Goal: Task Accomplishment & Management: Manage account settings

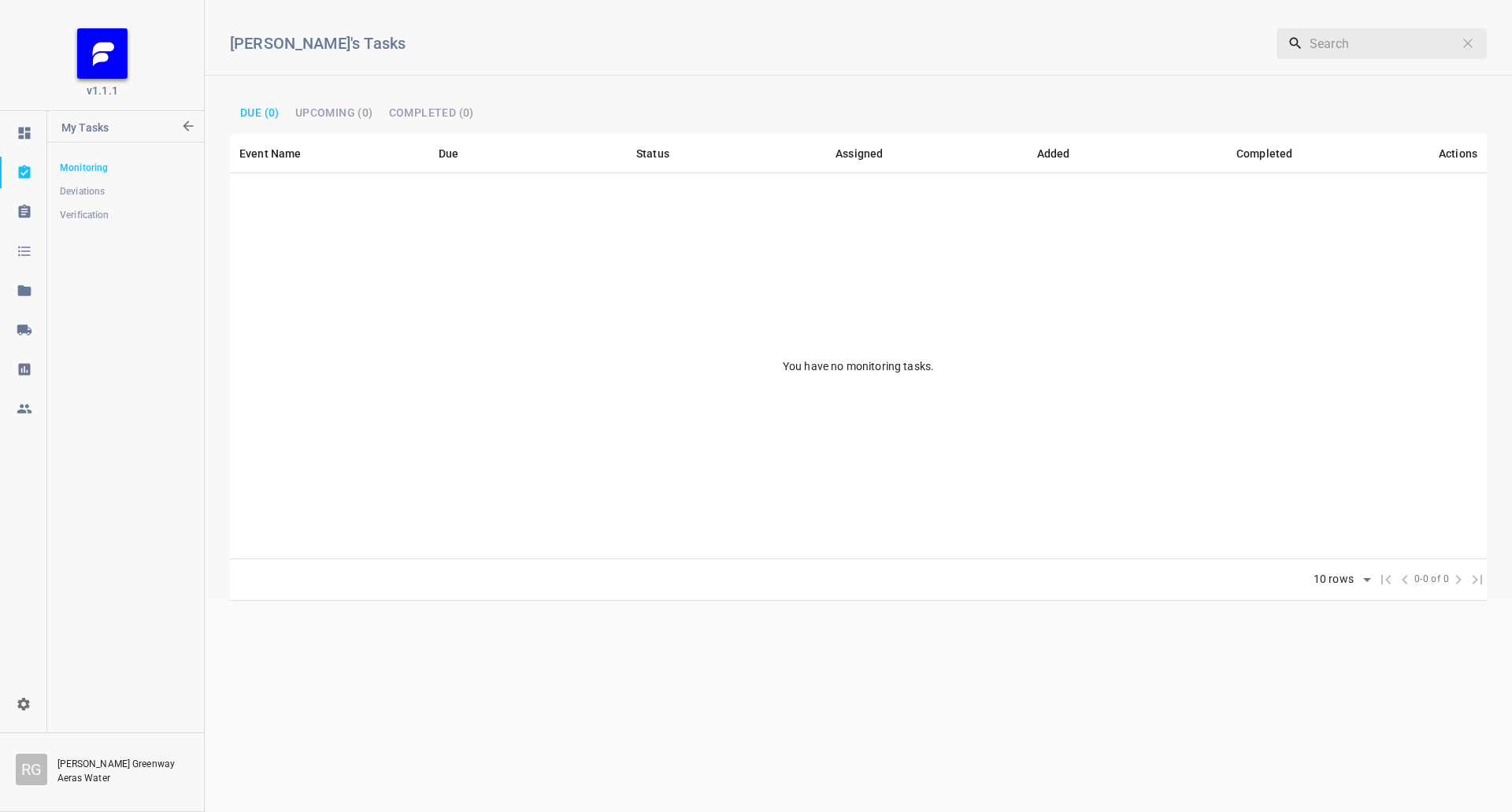
click at [32, 333] on icon at bounding box center [24, 330] width 15 height 15
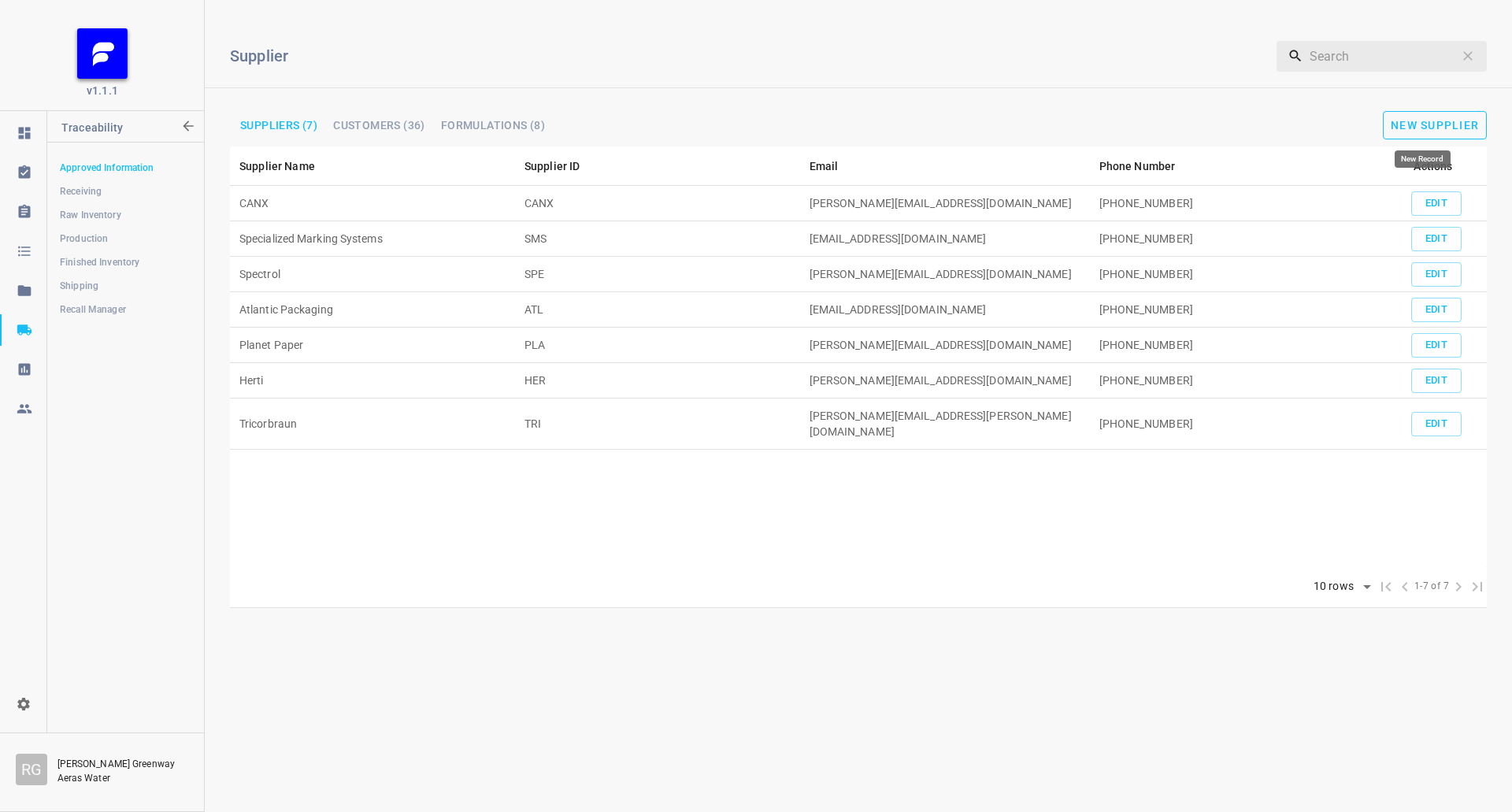
click at [1456, 124] on span "New Supplier" at bounding box center [1435, 124] width 88 height 12
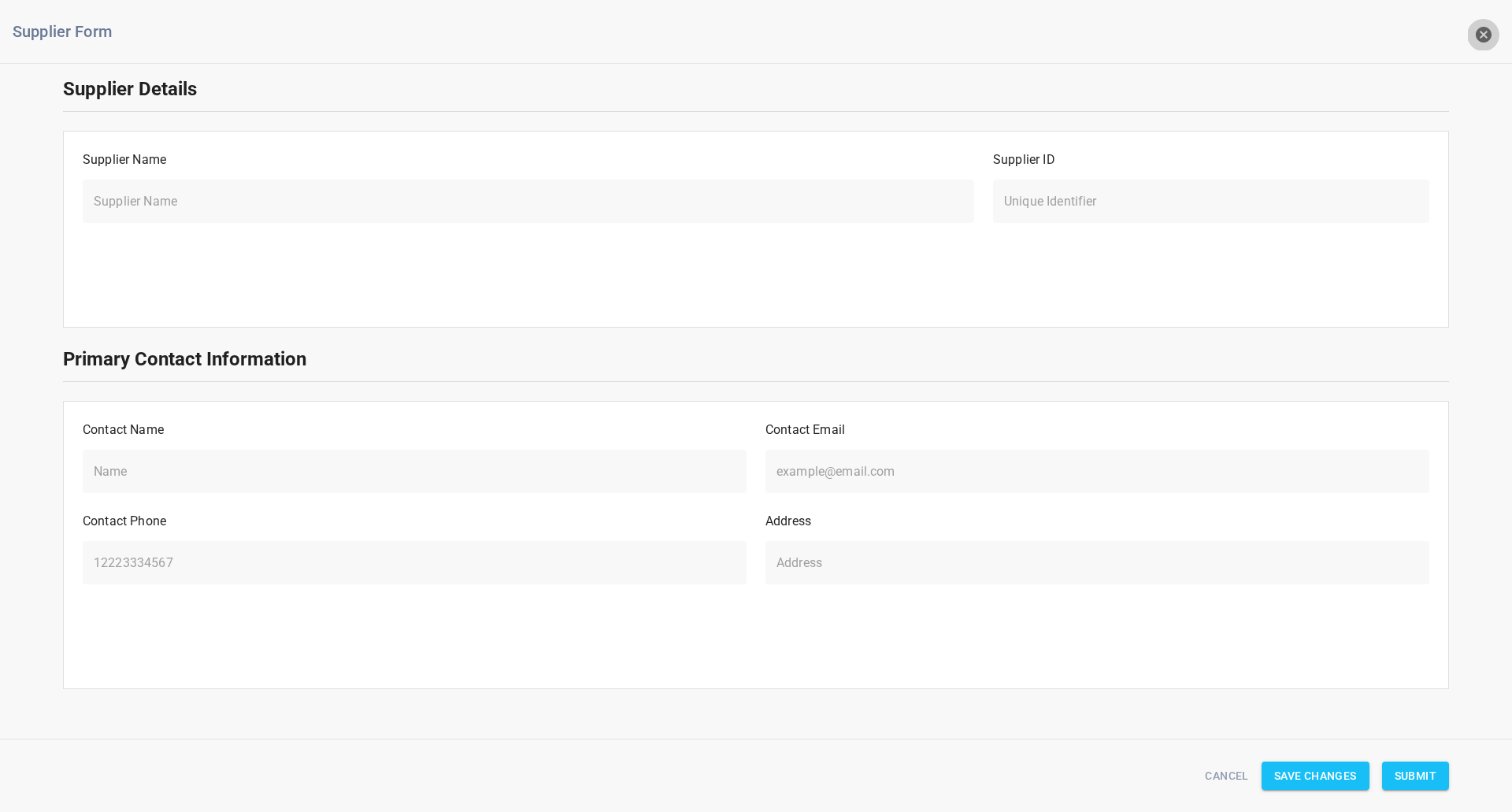
click at [1480, 41] on icon "button" at bounding box center [1483, 34] width 15 height 15
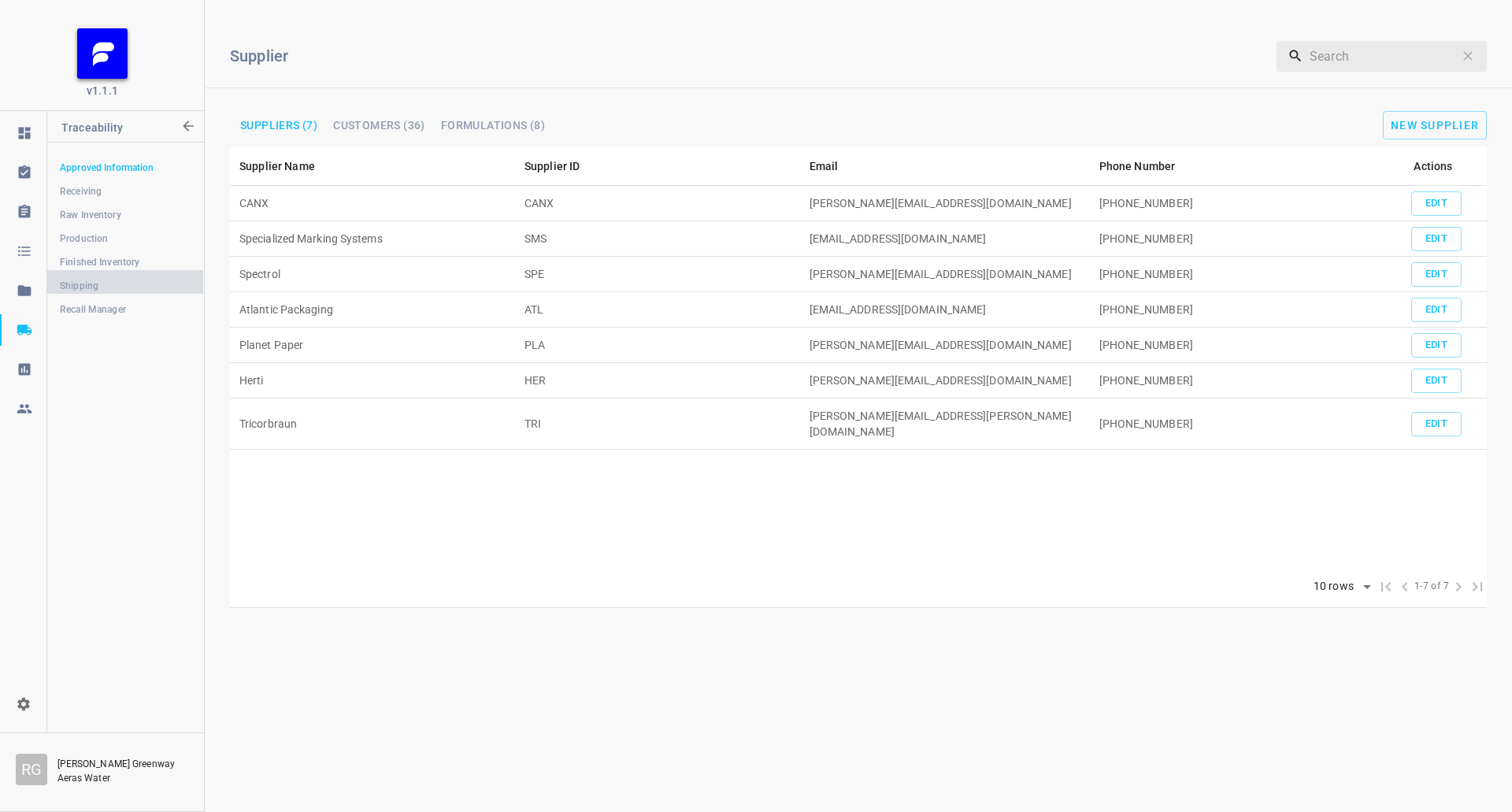
click at [85, 288] on span "Shipping" at bounding box center [125, 286] width 131 height 15
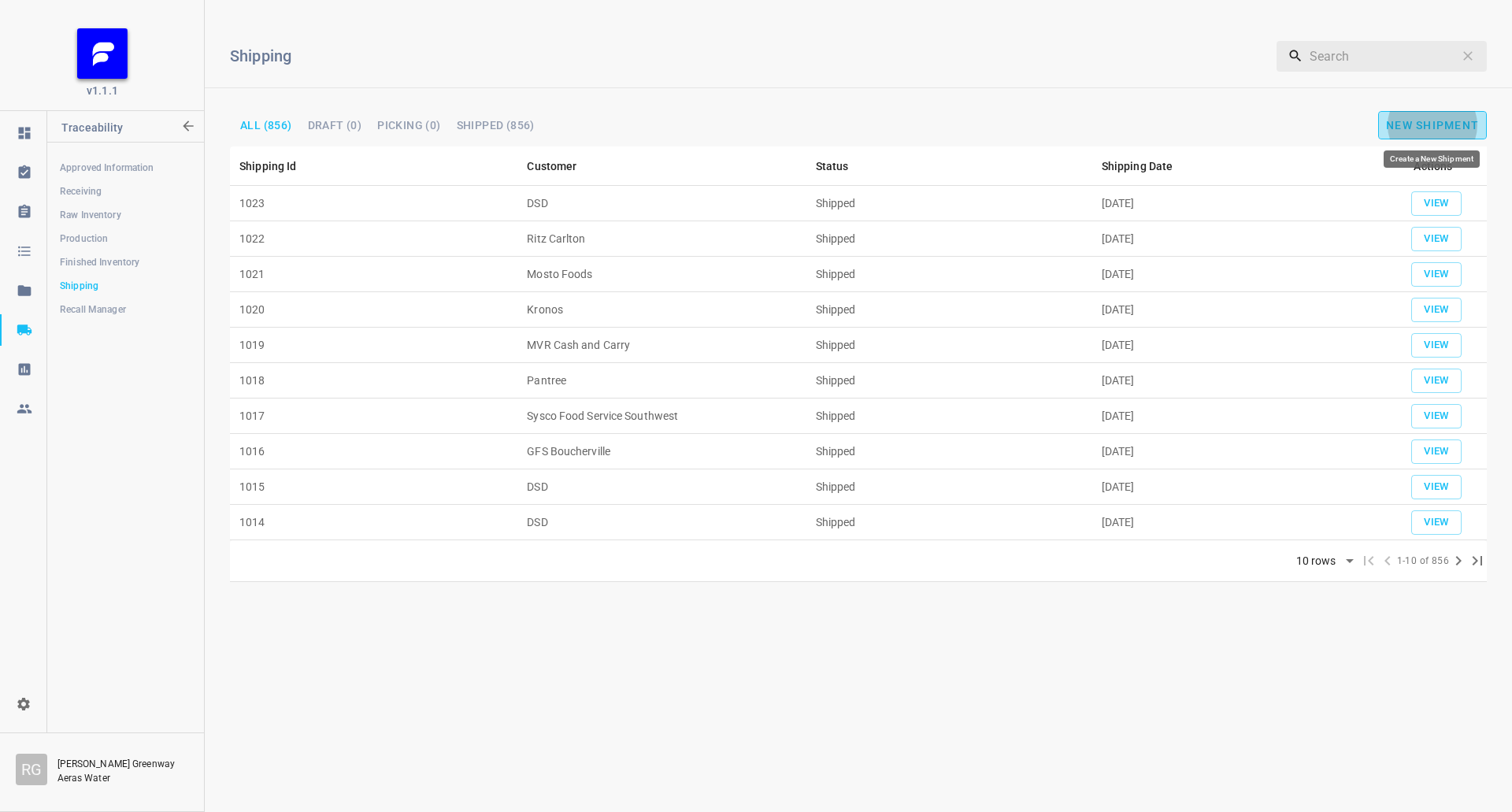
click at [1437, 133] on button "New Shipment" at bounding box center [1433, 125] width 109 height 29
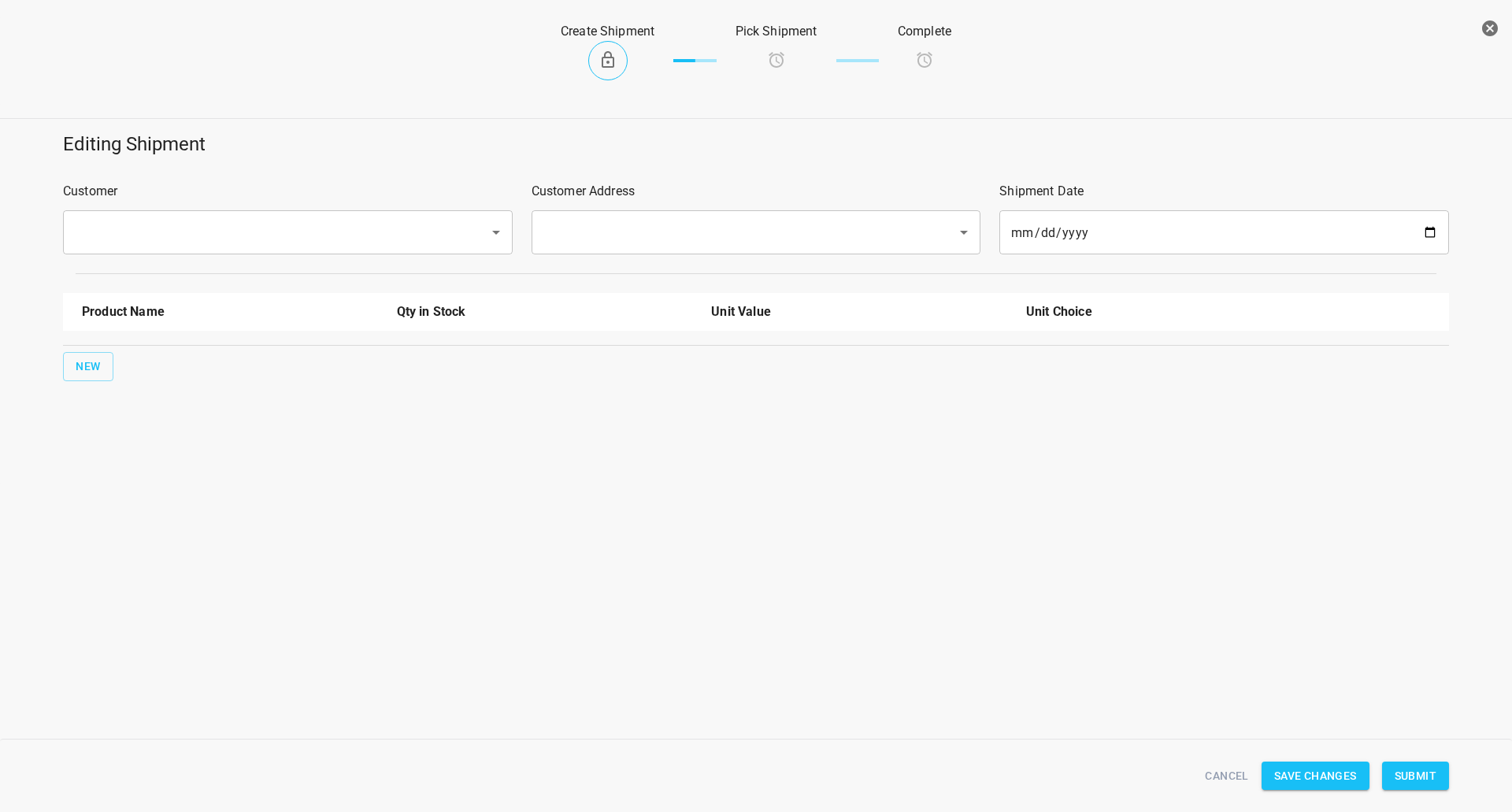
click at [347, 215] on div "​" at bounding box center [288, 232] width 449 height 44
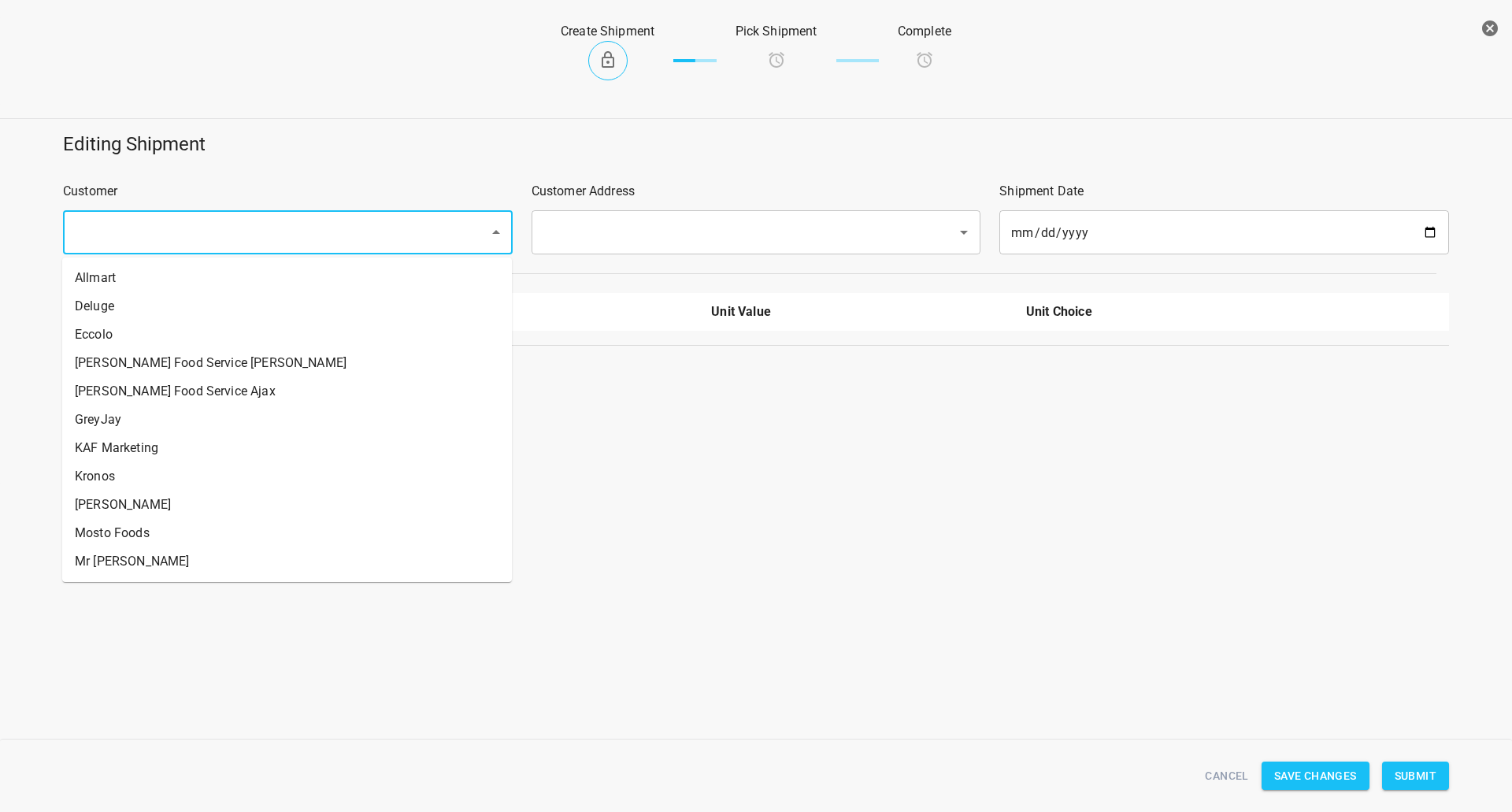
click at [347, 232] on input "text" at bounding box center [265, 231] width 391 height 30
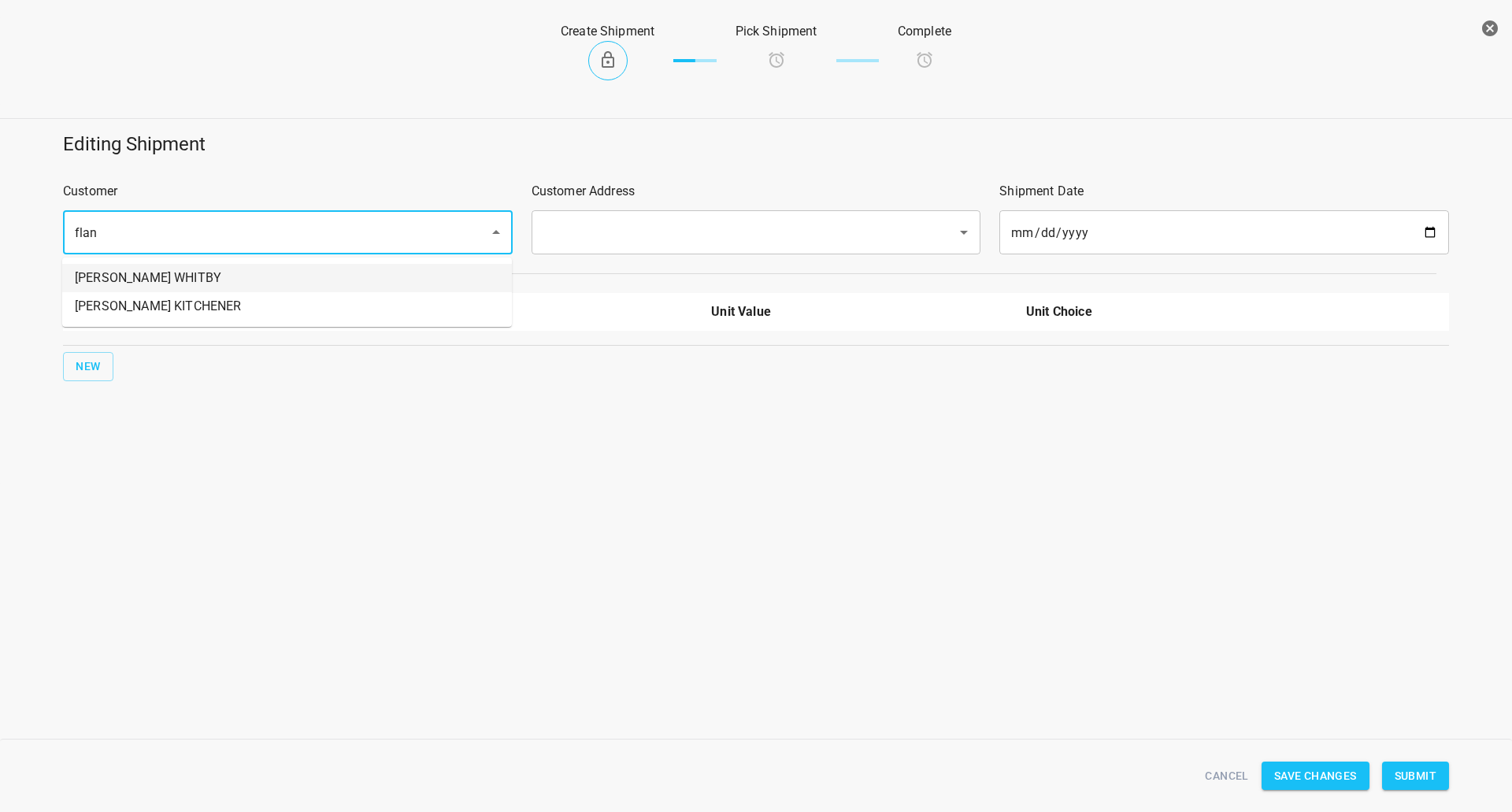
click at [208, 278] on li "FLANAGAN WHITBY" at bounding box center [287, 278] width 449 height 29
type input "FLANAGAN WHITBY"
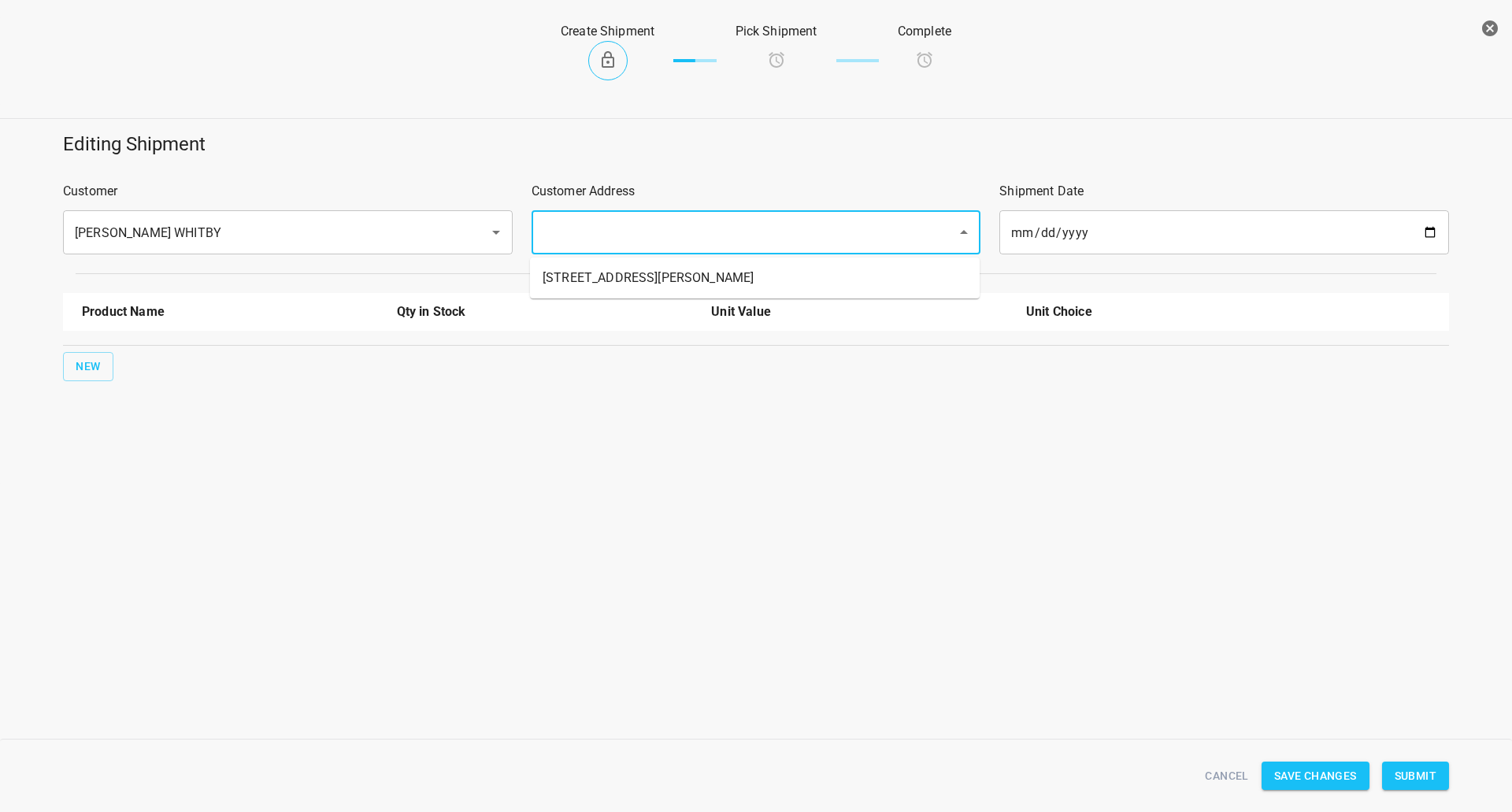
click at [632, 225] on input "text" at bounding box center [734, 231] width 391 height 30
click at [605, 284] on li "45 Hollinger Rd" at bounding box center [755, 278] width 449 height 29
type input "45 Hollinger Rd"
click at [96, 365] on span "New" at bounding box center [88, 366] width 25 height 20
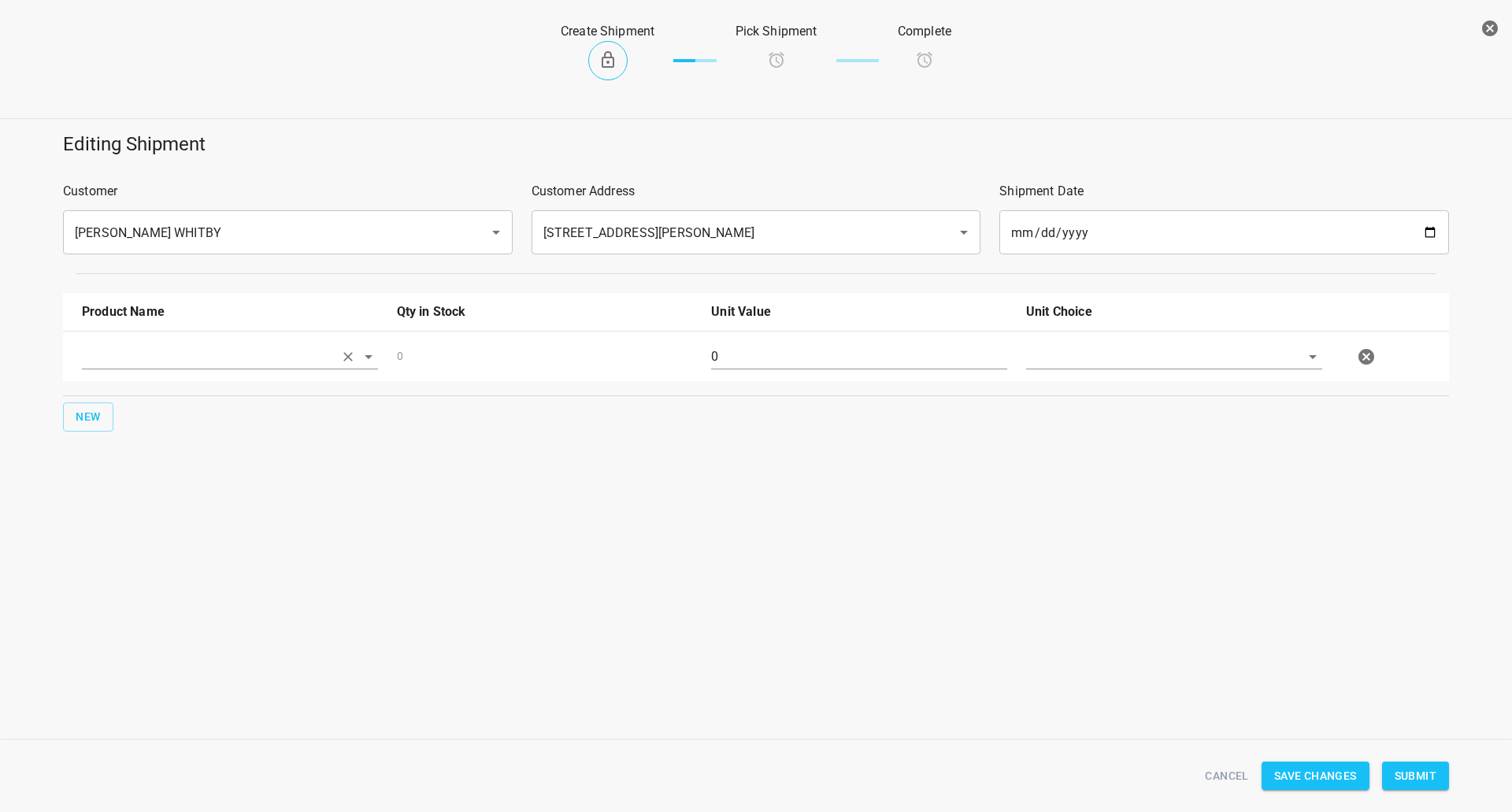
click at [154, 366] on input "text" at bounding box center [208, 357] width 252 height 25
click at [204, 353] on input "text" at bounding box center [208, 357] width 252 height 25
drag, startPoint x: 174, startPoint y: 423, endPoint x: 10, endPoint y: 458, distance: 167.7
click at [174, 424] on li "330ml Sparkling" at bounding box center [230, 422] width 296 height 29
type input "330ml Sparkling"
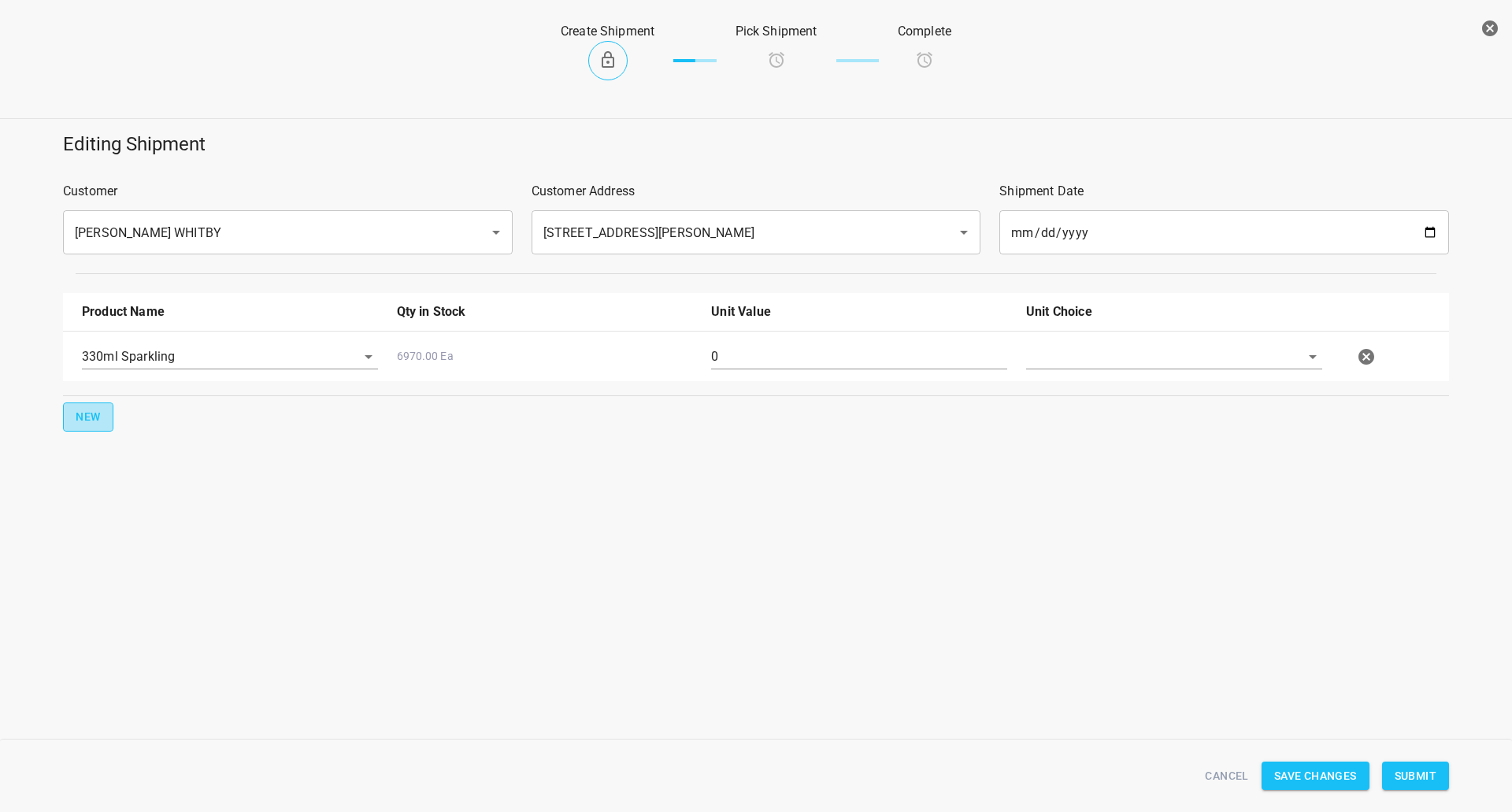
click at [95, 405] on button "New" at bounding box center [88, 417] width 51 height 29
click at [114, 410] on input "text" at bounding box center [208, 407] width 252 height 25
click at [154, 526] on li "750ml Still" at bounding box center [230, 529] width 296 height 29
type input "750ml Still"
click at [857, 358] on input "0" at bounding box center [860, 357] width 296 height 25
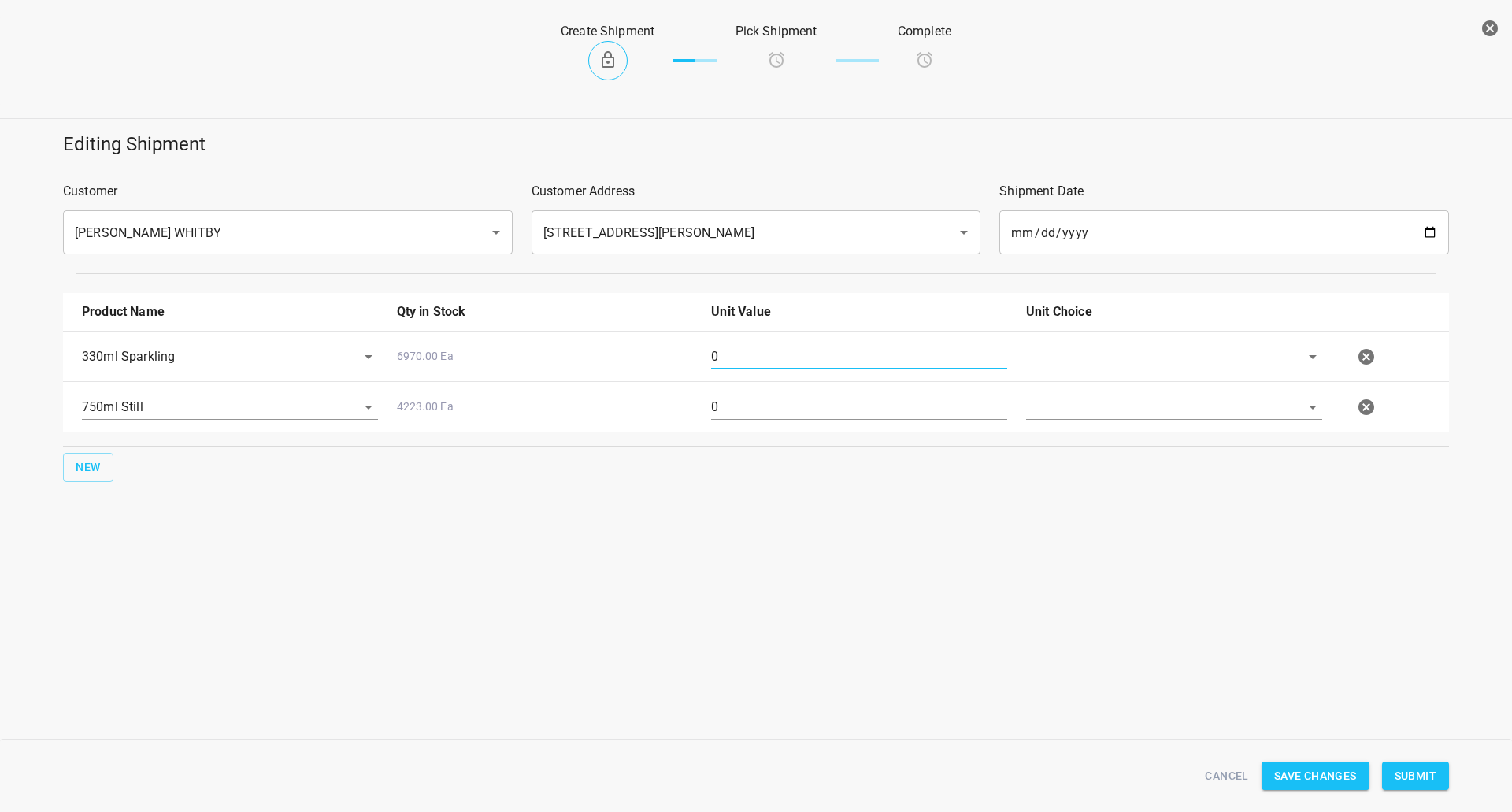
click at [857, 358] on input "0" at bounding box center [860, 357] width 296 height 25
type input "18"
click at [734, 414] on input "0" at bounding box center [860, 407] width 296 height 25
type input "80"
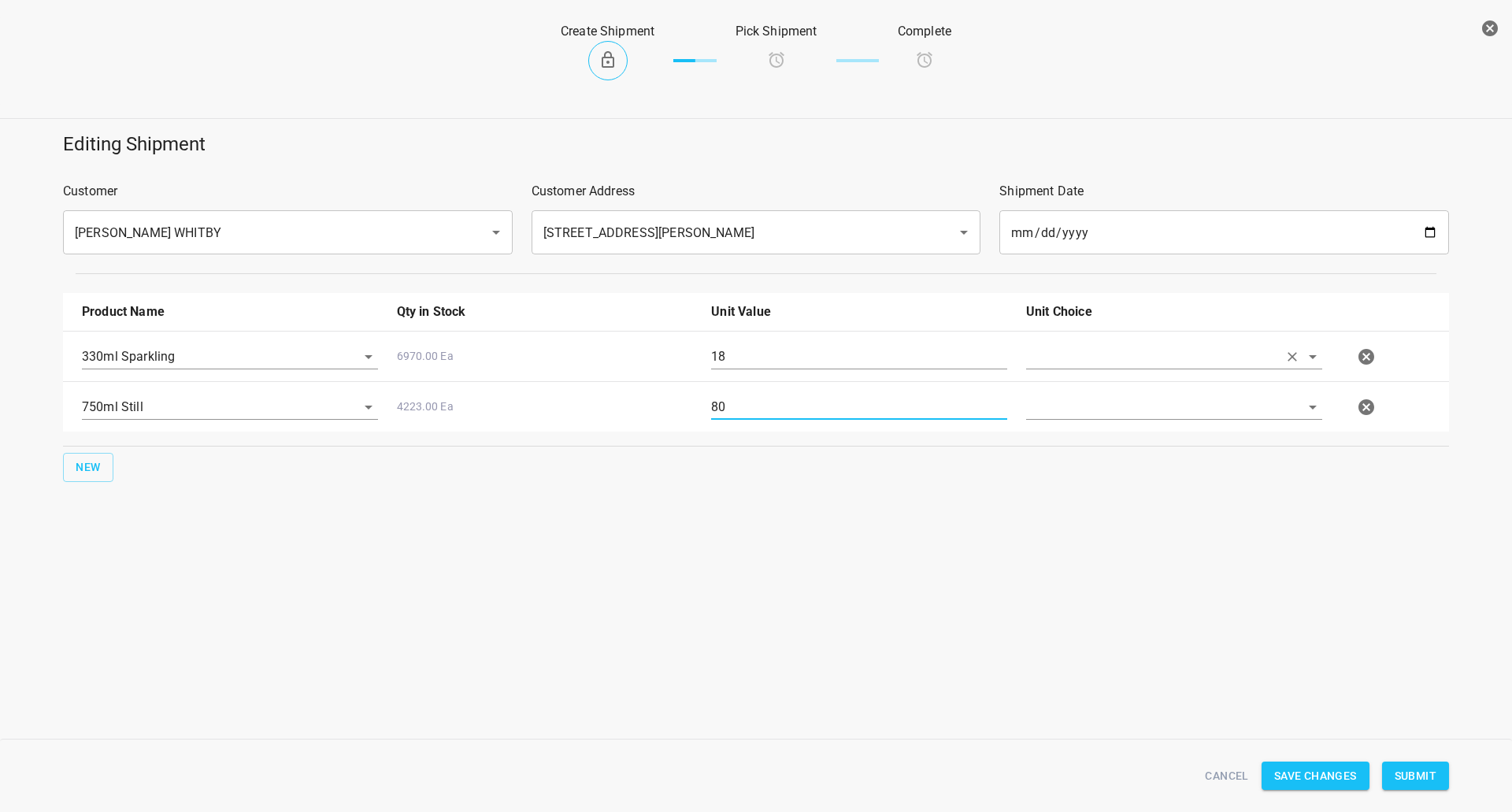
click at [1128, 347] on input "text" at bounding box center [1152, 357] width 252 height 25
click at [1095, 407] on ul "Eaches" at bounding box center [1174, 393] width 296 height 41
click at [1103, 396] on li "Eaches" at bounding box center [1174, 393] width 296 height 29
type input "Eaches"
click at [1098, 413] on input "text" at bounding box center [1152, 407] width 252 height 25
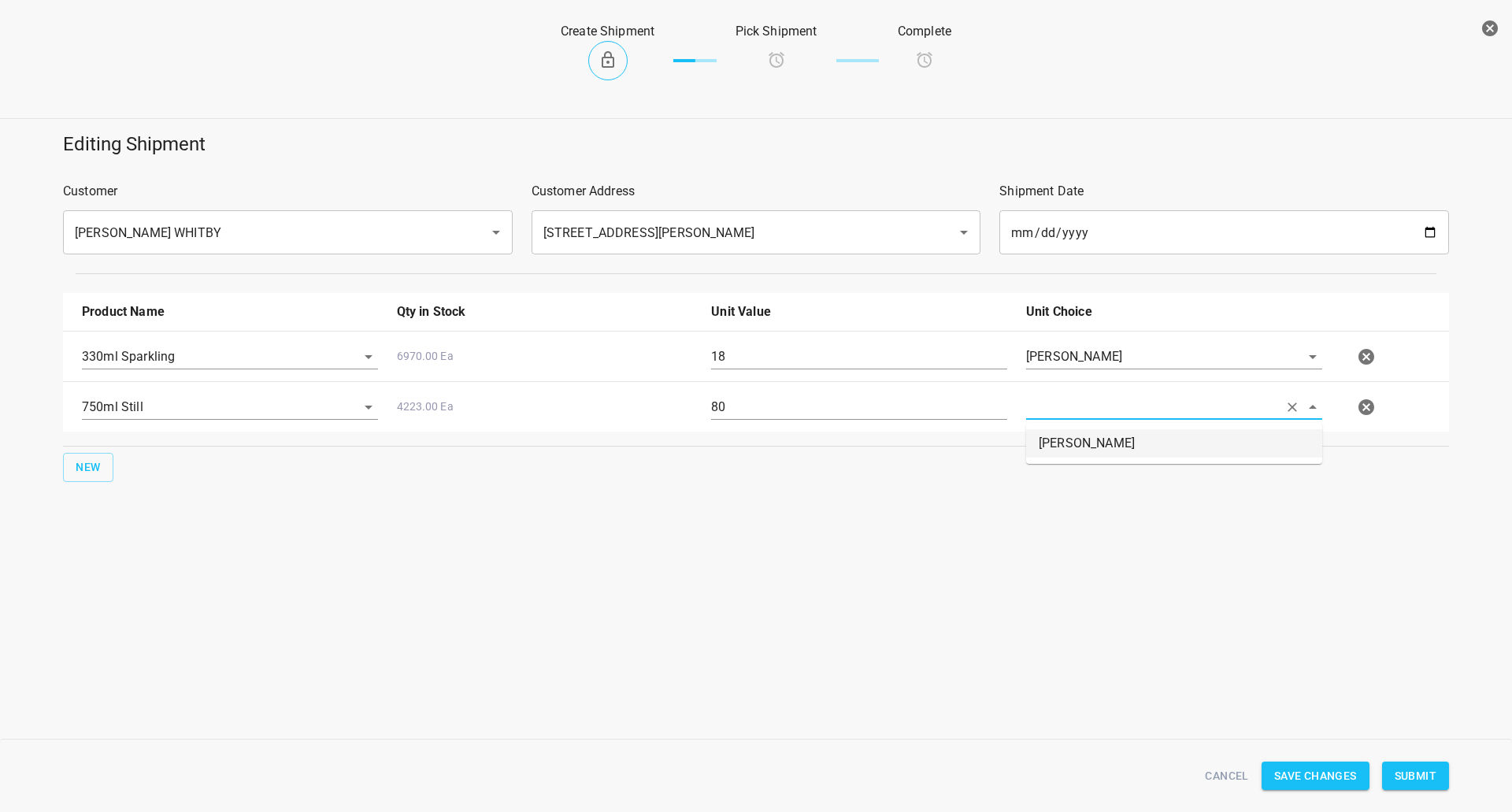
click at [1093, 450] on li "Eaches" at bounding box center [1174, 444] width 296 height 29
type input "Eaches"
click at [1423, 778] on span "Submit" at bounding box center [1416, 776] width 42 height 20
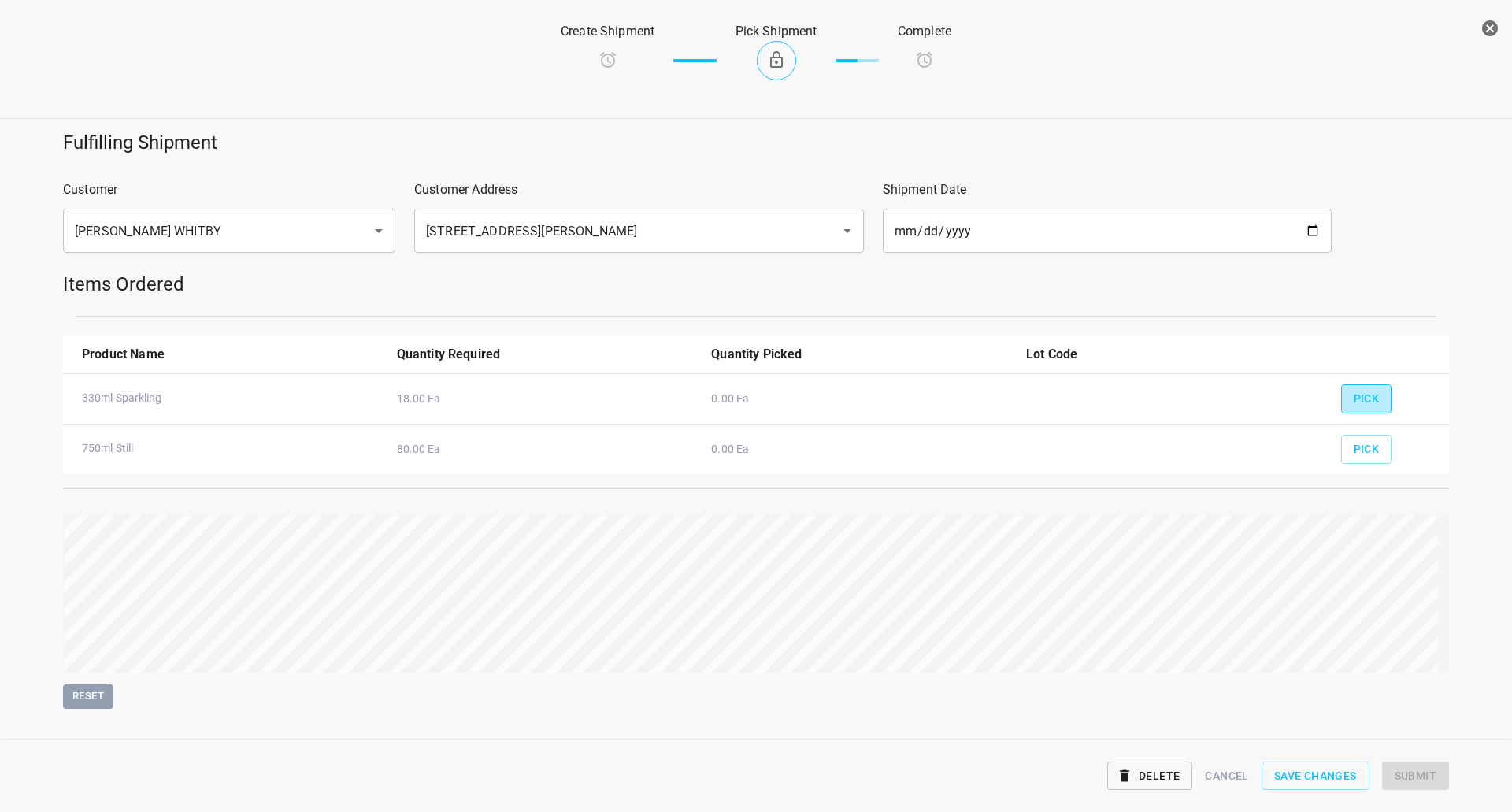
click at [1374, 388] on button "Pick" at bounding box center [1368, 399] width 52 height 29
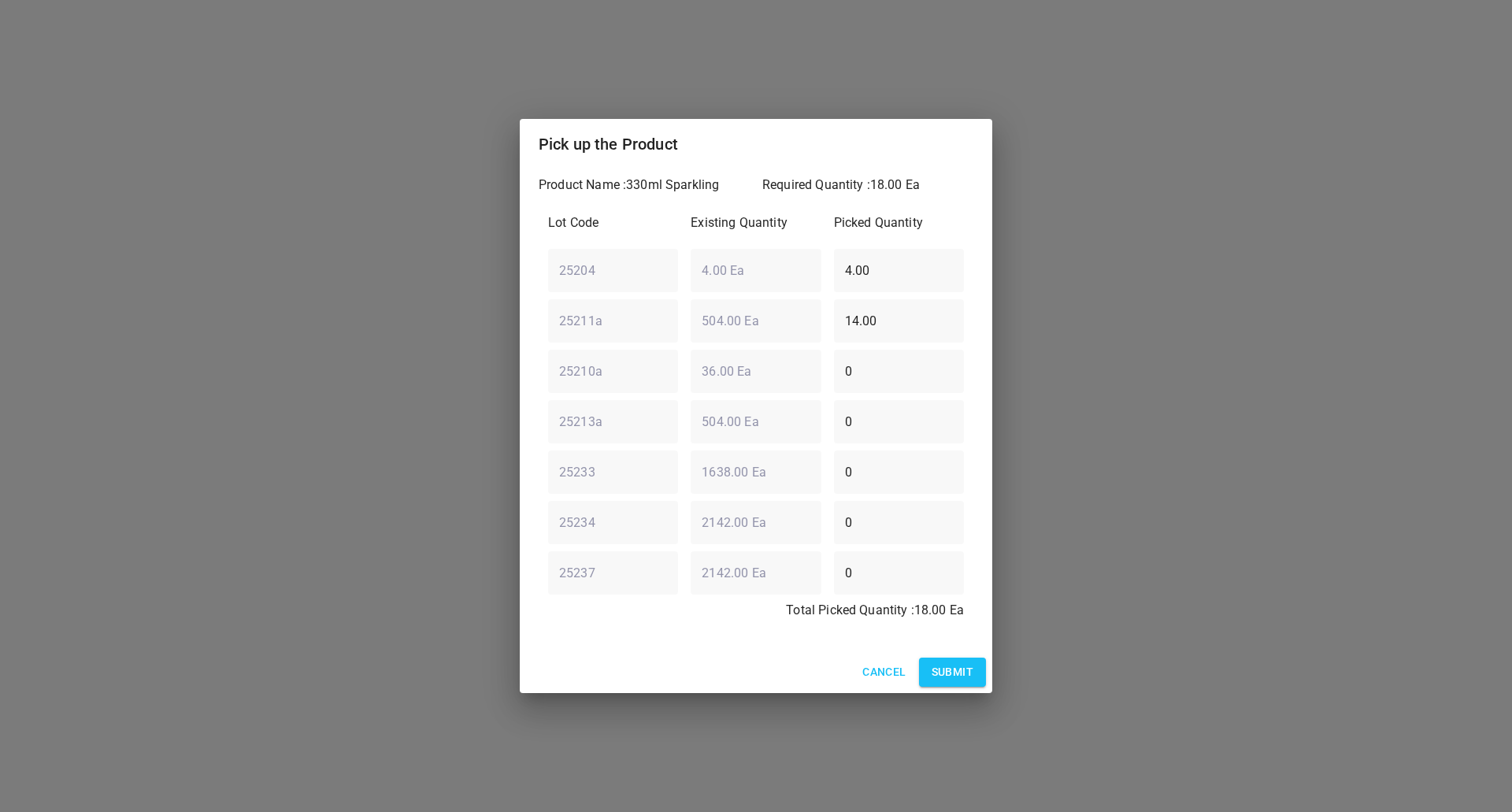
click at [625, 252] on div "25204 ​ 4.00 Ea ​ 4.00 ​" at bounding box center [756, 270] width 428 height 56
click at [928, 284] on input "4.00" at bounding box center [899, 270] width 130 height 44
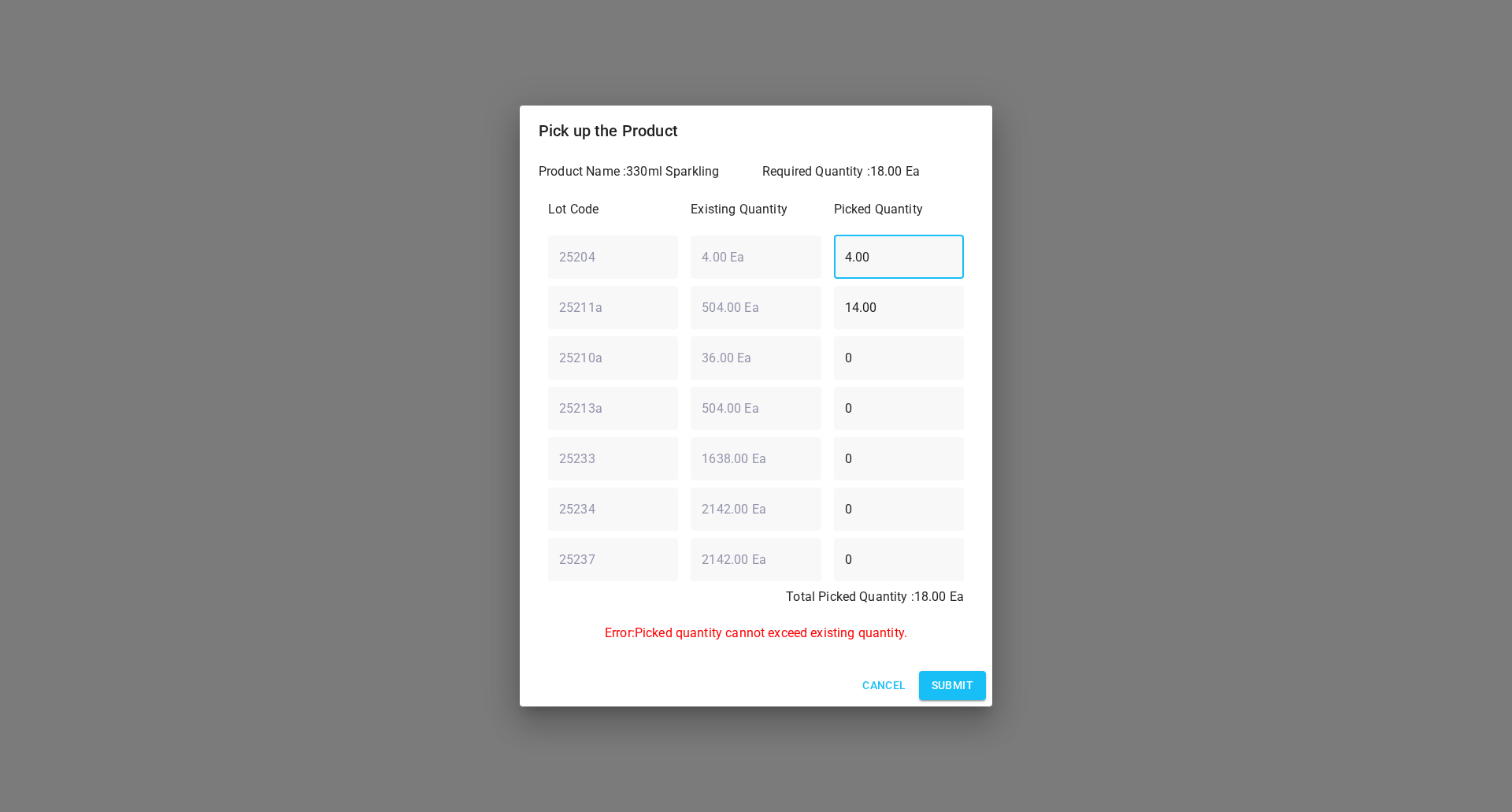
drag, startPoint x: 877, startPoint y: 261, endPoint x: 822, endPoint y: 281, distance: 58.5
click at [834, 270] on input "4.00" at bounding box center [899, 256] width 130 height 44
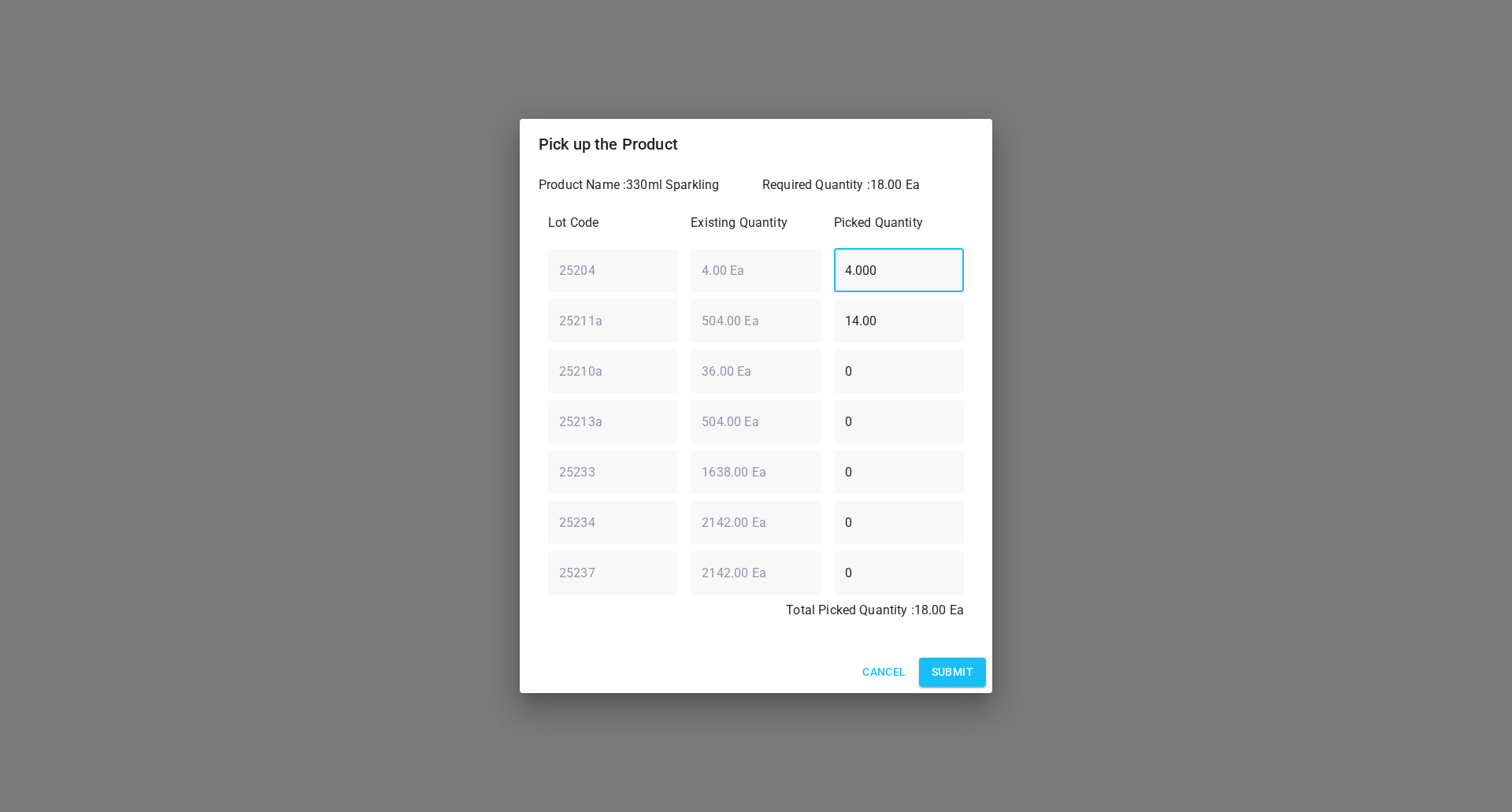
click at [815, 271] on div "25204 ​ 4.00 Ea ​ 4.000 ​" at bounding box center [756, 270] width 428 height 56
type input "0"
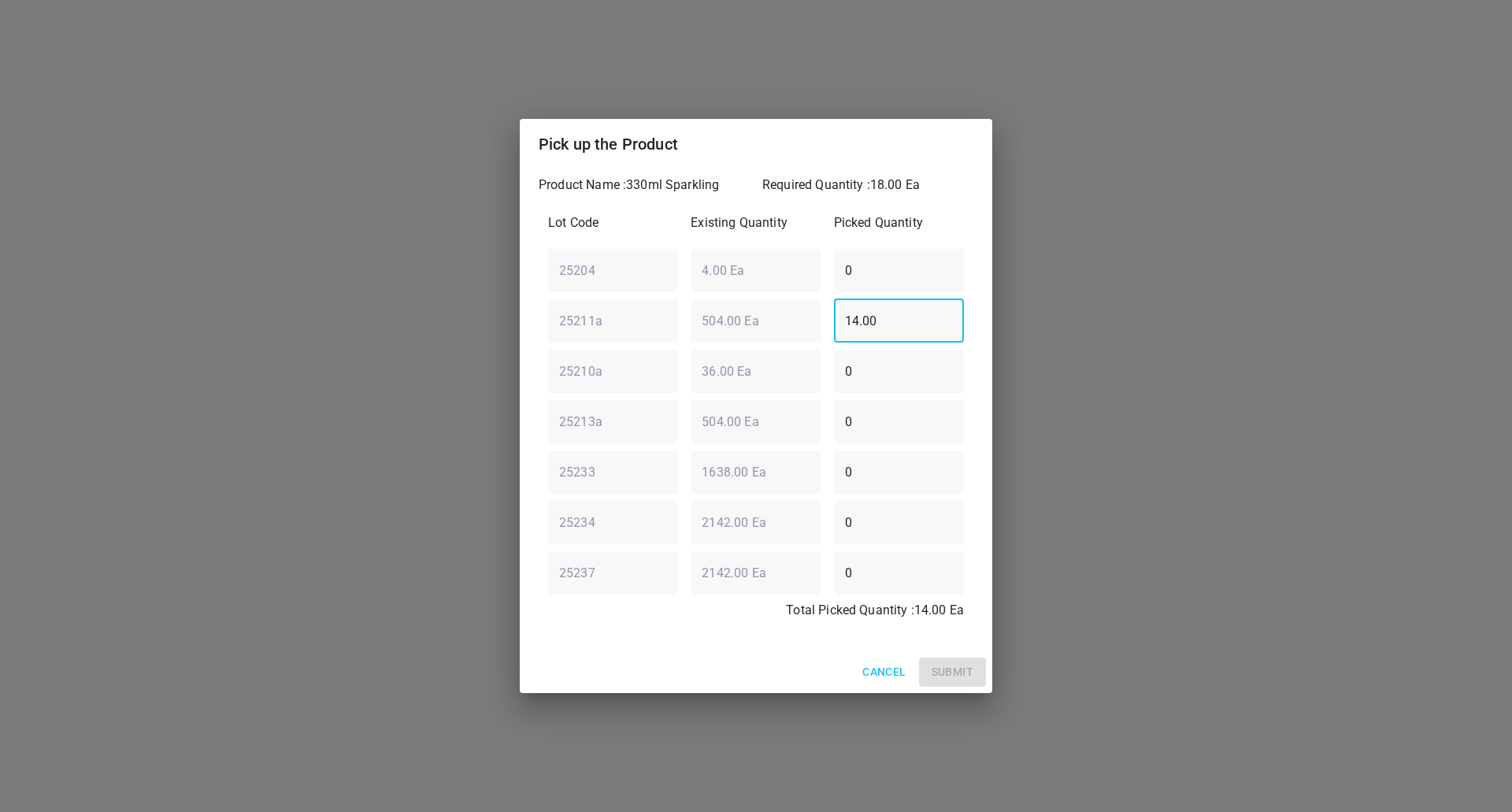
click at [745, 324] on div "25211a ​ 504.00 Ea ​ 14.00 ​" at bounding box center [756, 320] width 428 height 56
type input "0"
click at [785, 389] on div "25210a ​ 36.00 Ea ​ 0 ​" at bounding box center [756, 370] width 428 height 56
type input "18"
click at [942, 663] on span "Submit" at bounding box center [953, 672] width 42 height 20
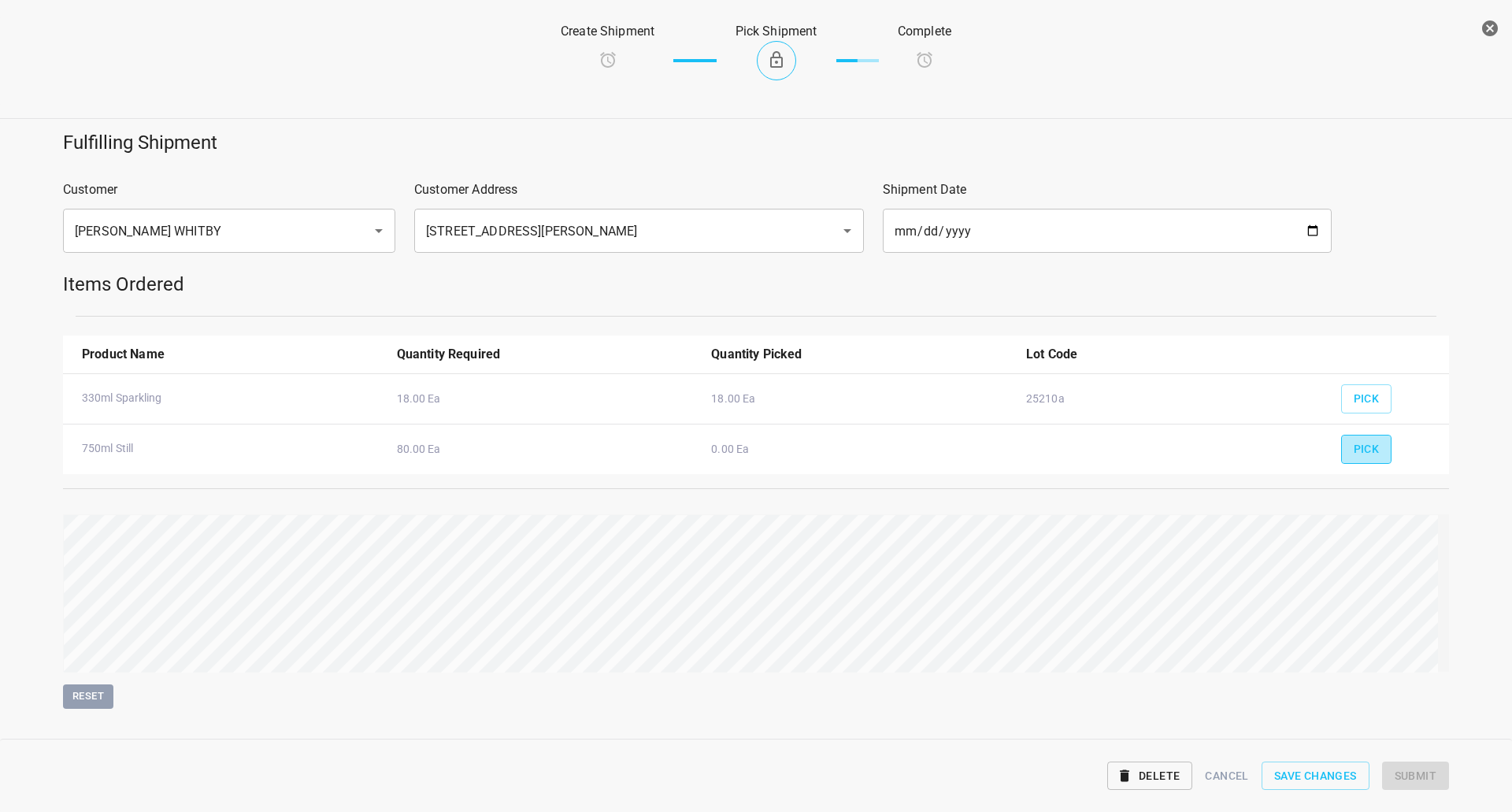
click at [1363, 453] on span "Pick" at bounding box center [1367, 450] width 26 height 20
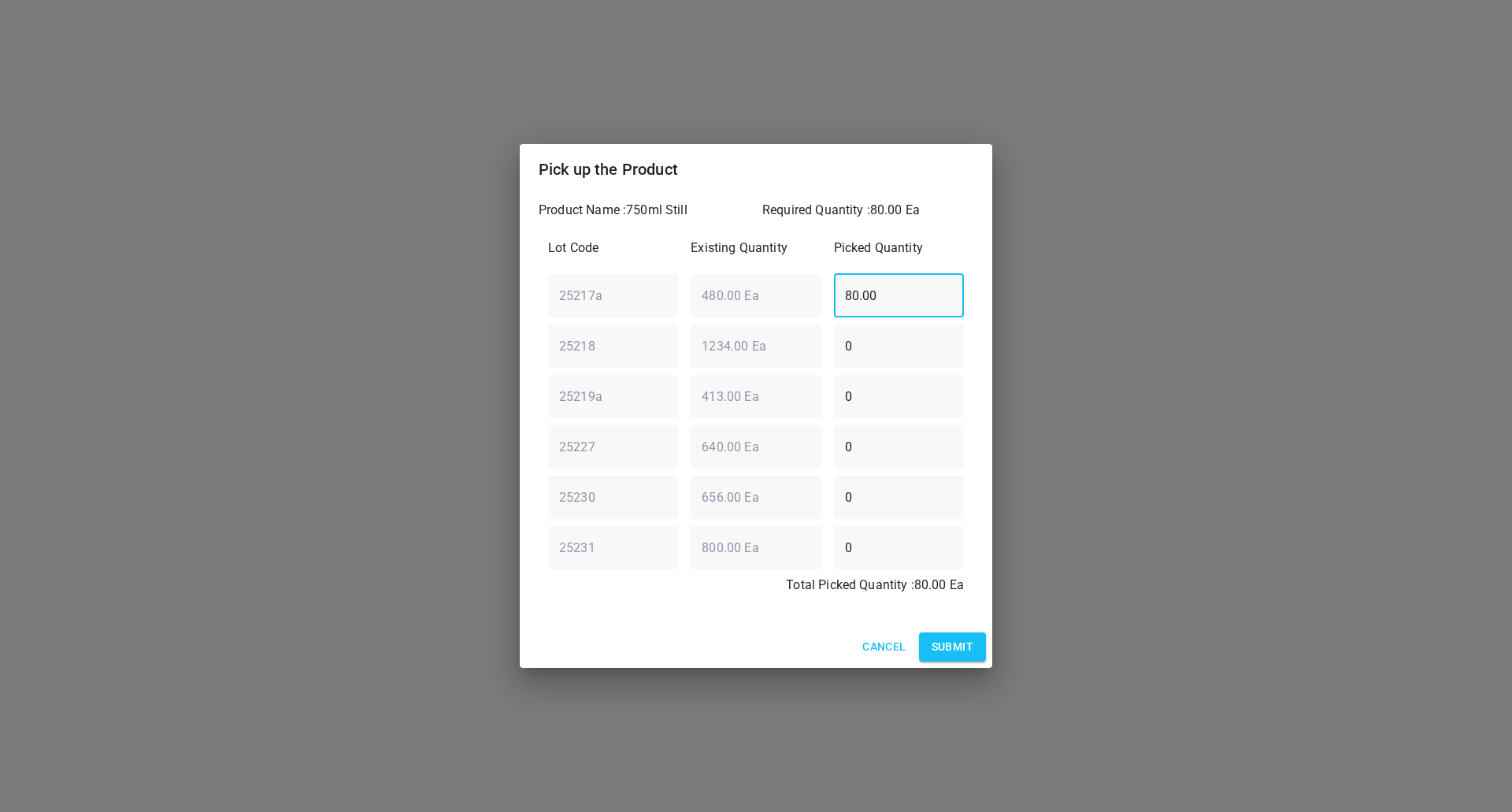
drag, startPoint x: 898, startPoint y: 298, endPoint x: 443, endPoint y: 314, distance: 455.3
click at [443, 311] on div "Pick up the Product Product Name : 750ml Still Required Quantity : 80.00 Ea Lot…" at bounding box center [756, 406] width 1512 height 812
type input "0"
click at [676, 344] on div "25218 ​ 1234.00 Ea ​ 0 ​" at bounding box center [756, 345] width 428 height 56
type input "5"
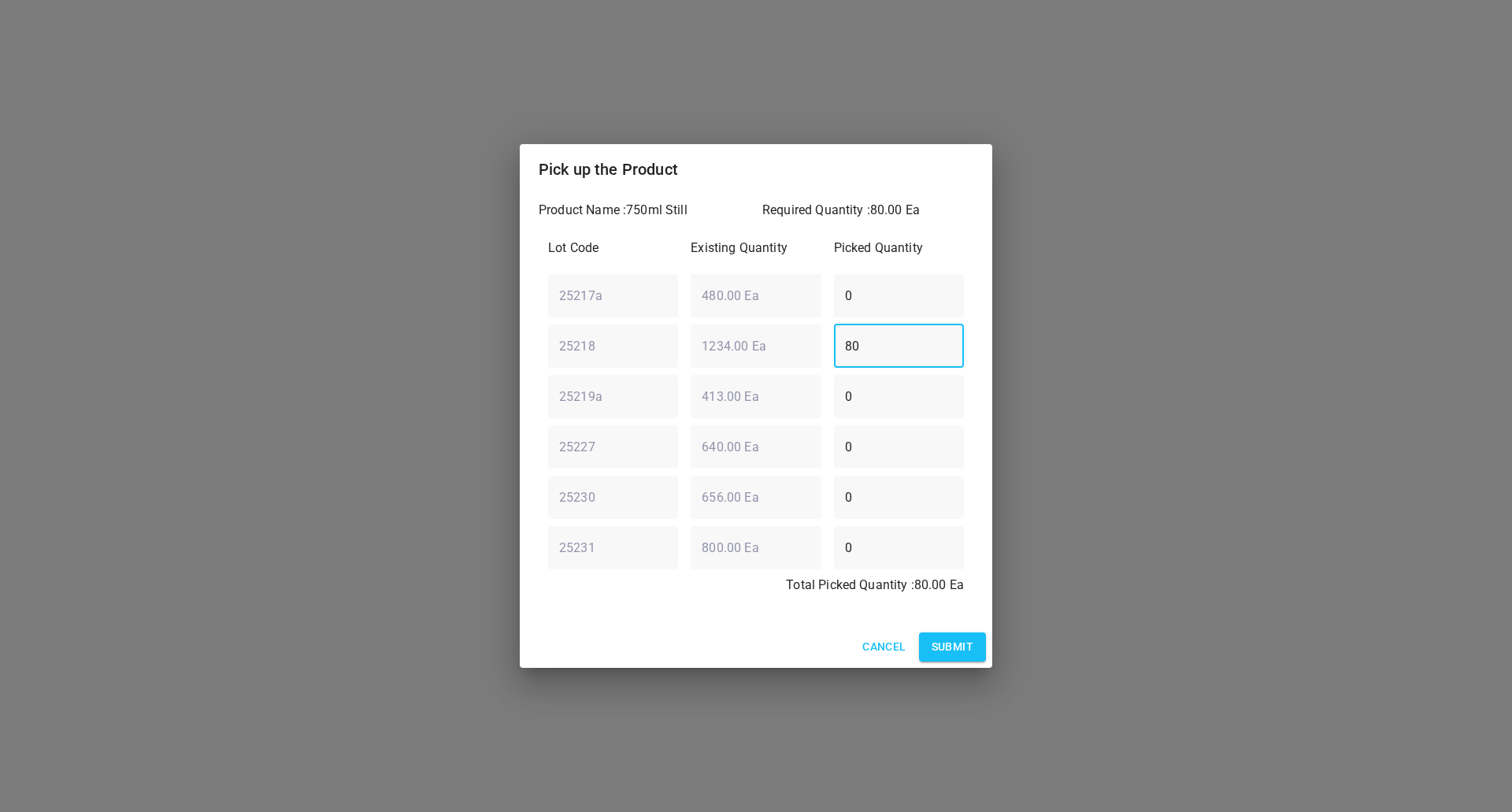
type input "80"
click at [919, 658] on button "Submit" at bounding box center [953, 647] width 67 height 29
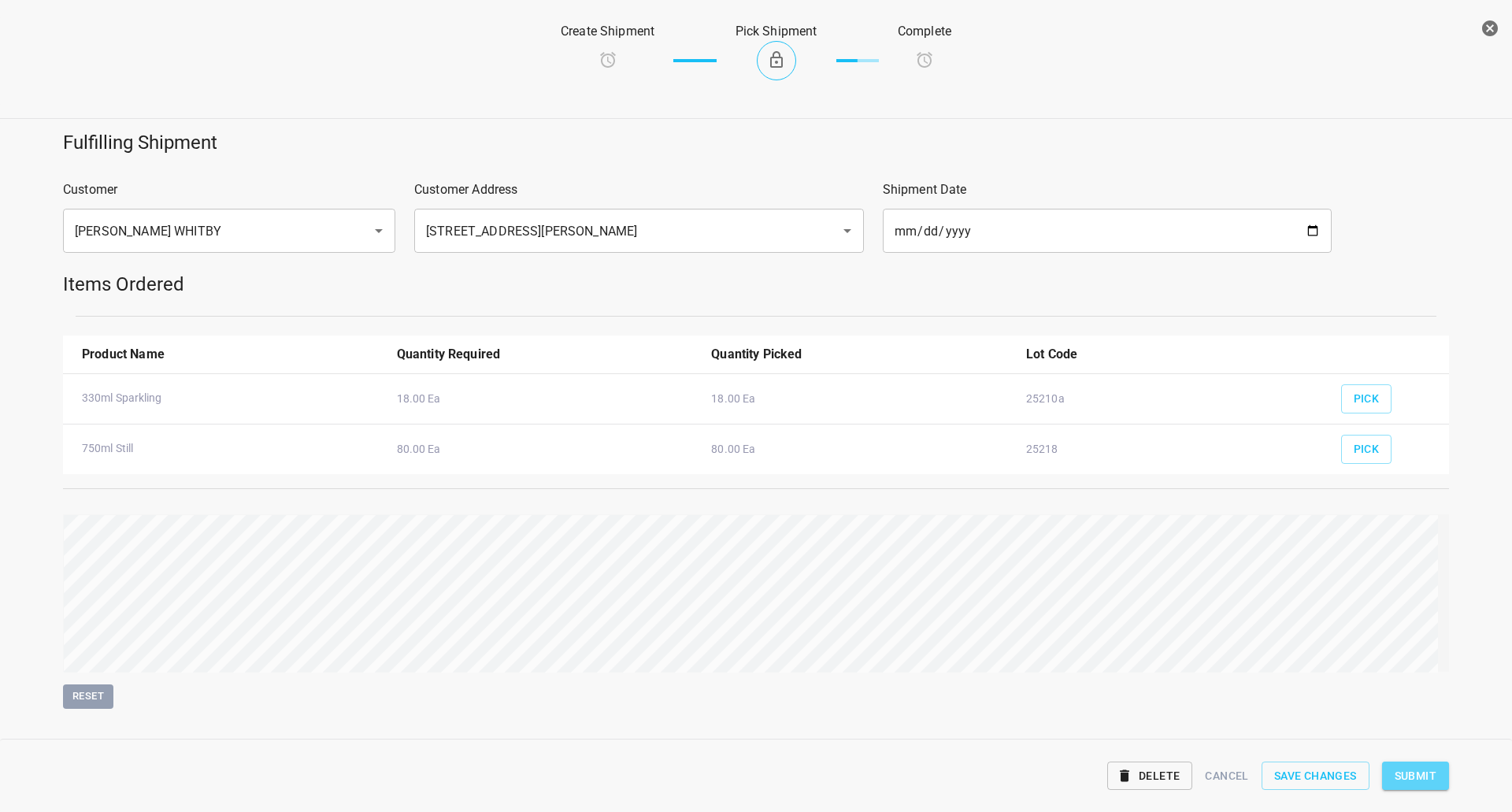
click at [1433, 782] on span "Submit" at bounding box center [1416, 776] width 42 height 20
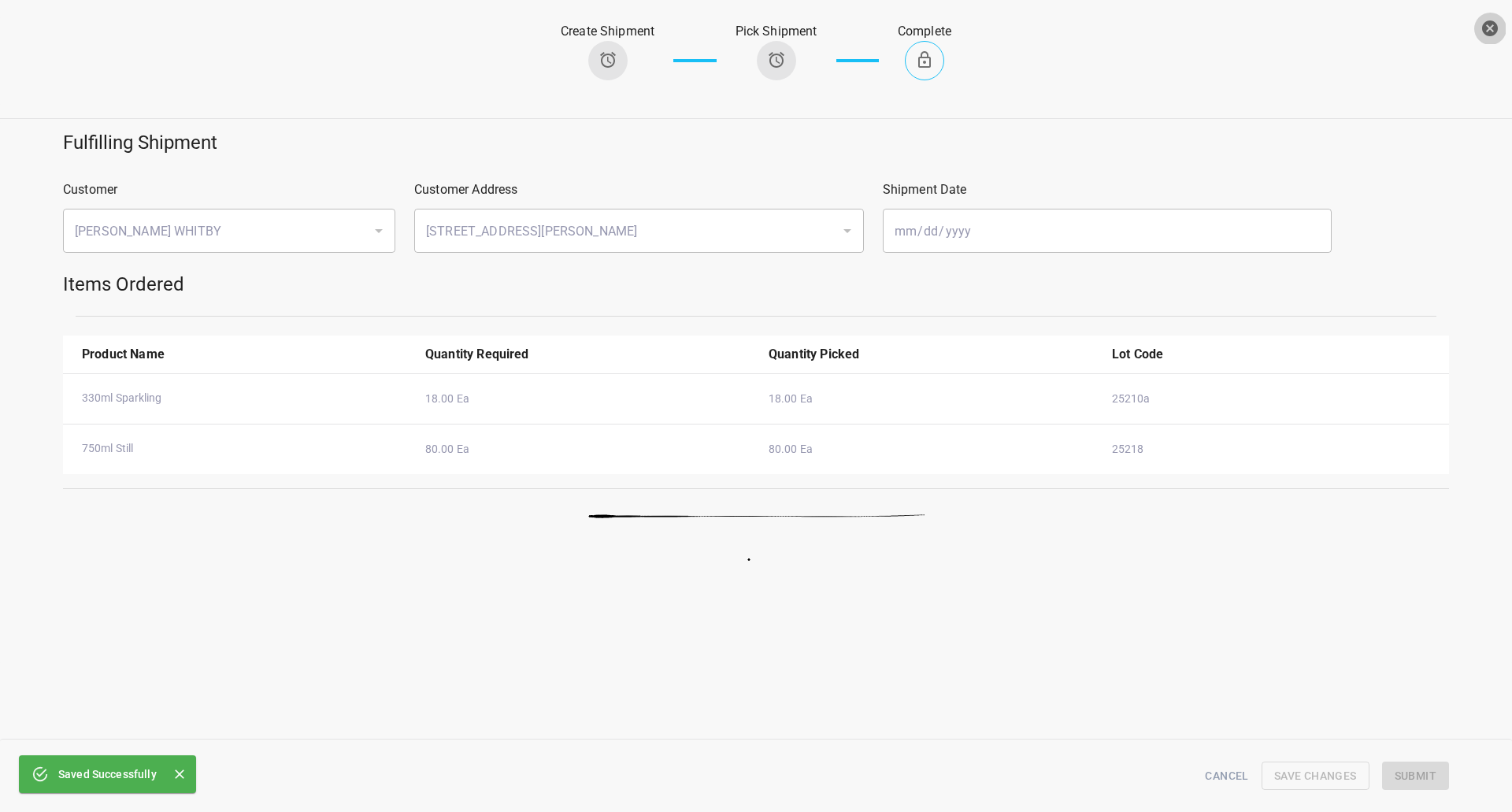
click at [1488, 30] on icon "button" at bounding box center [1490, 29] width 19 height 19
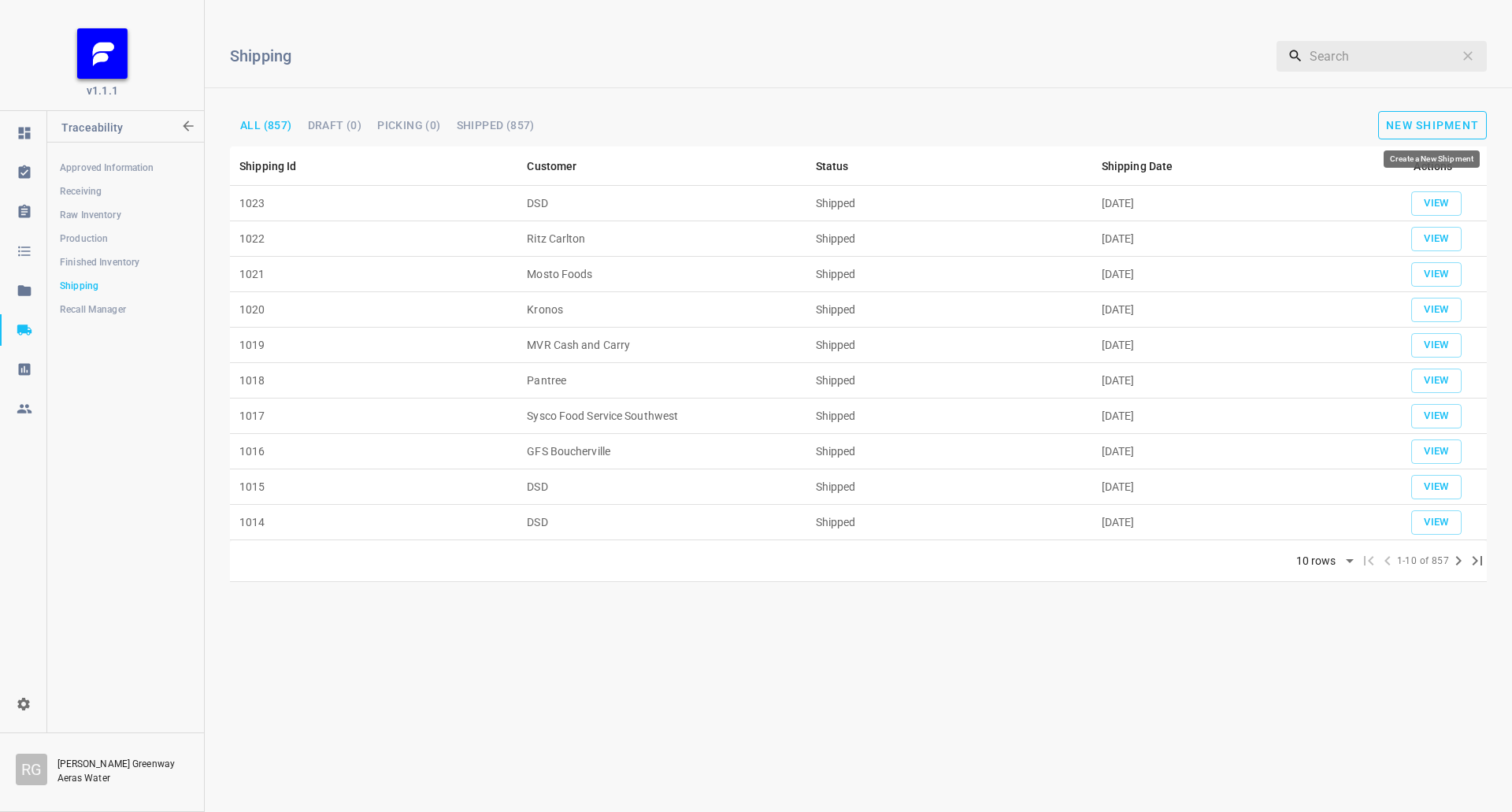
click at [1458, 127] on span "New Shipment" at bounding box center [1433, 124] width 93 height 12
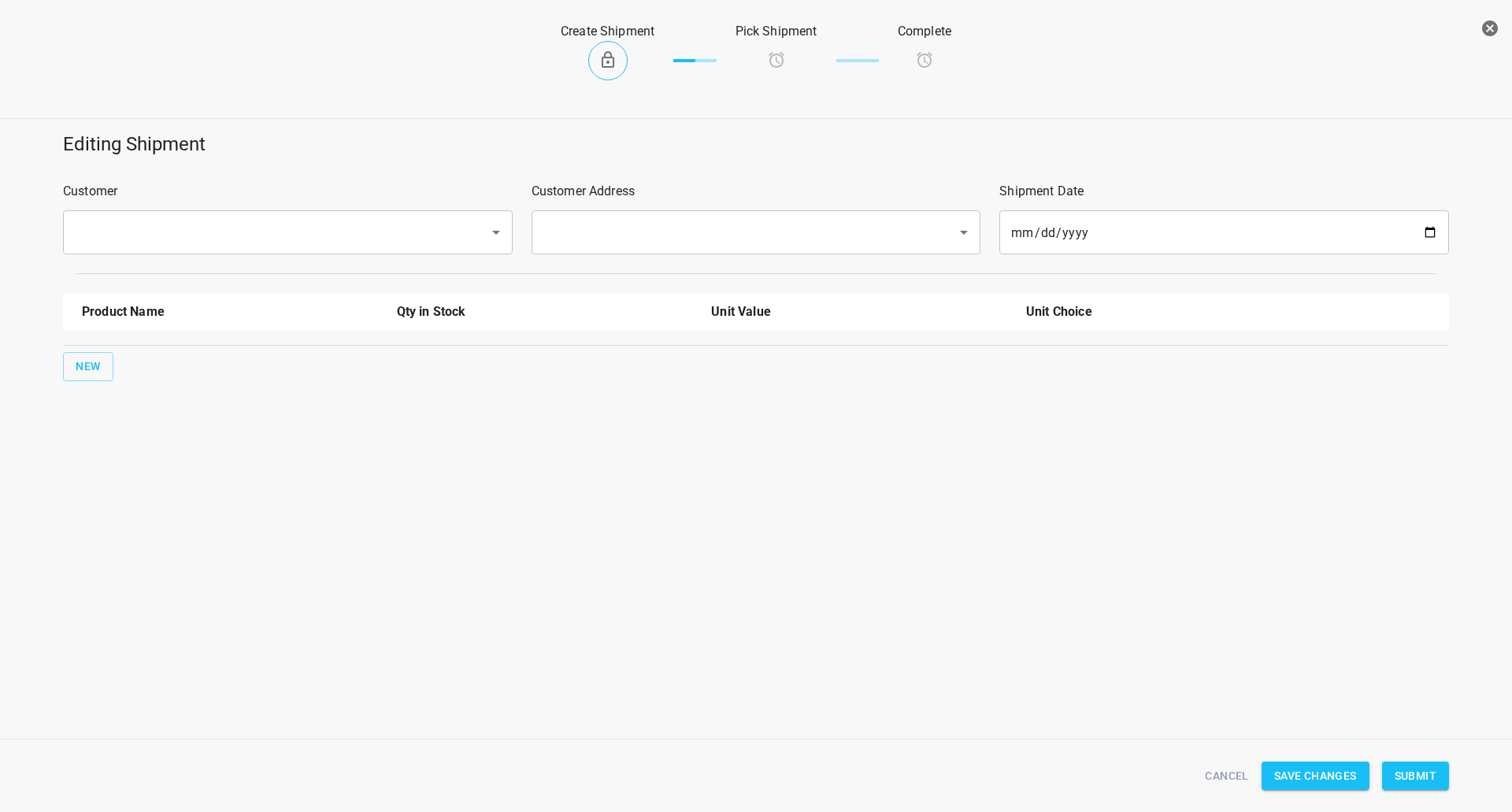
click at [185, 227] on input "text" at bounding box center [265, 231] width 391 height 30
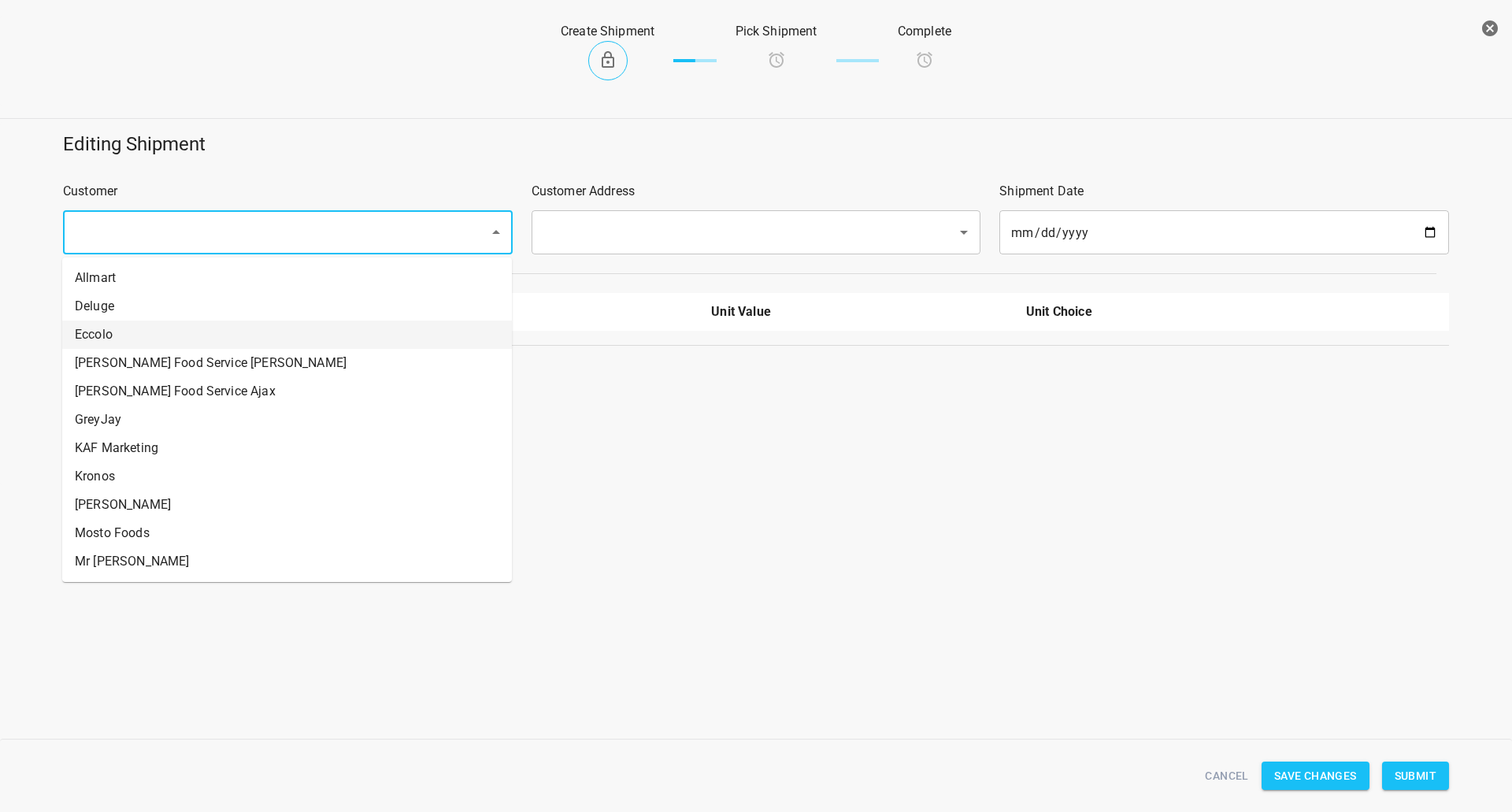
click at [179, 328] on li "Eccolo" at bounding box center [287, 335] width 449 height 29
type input "Eccolo"
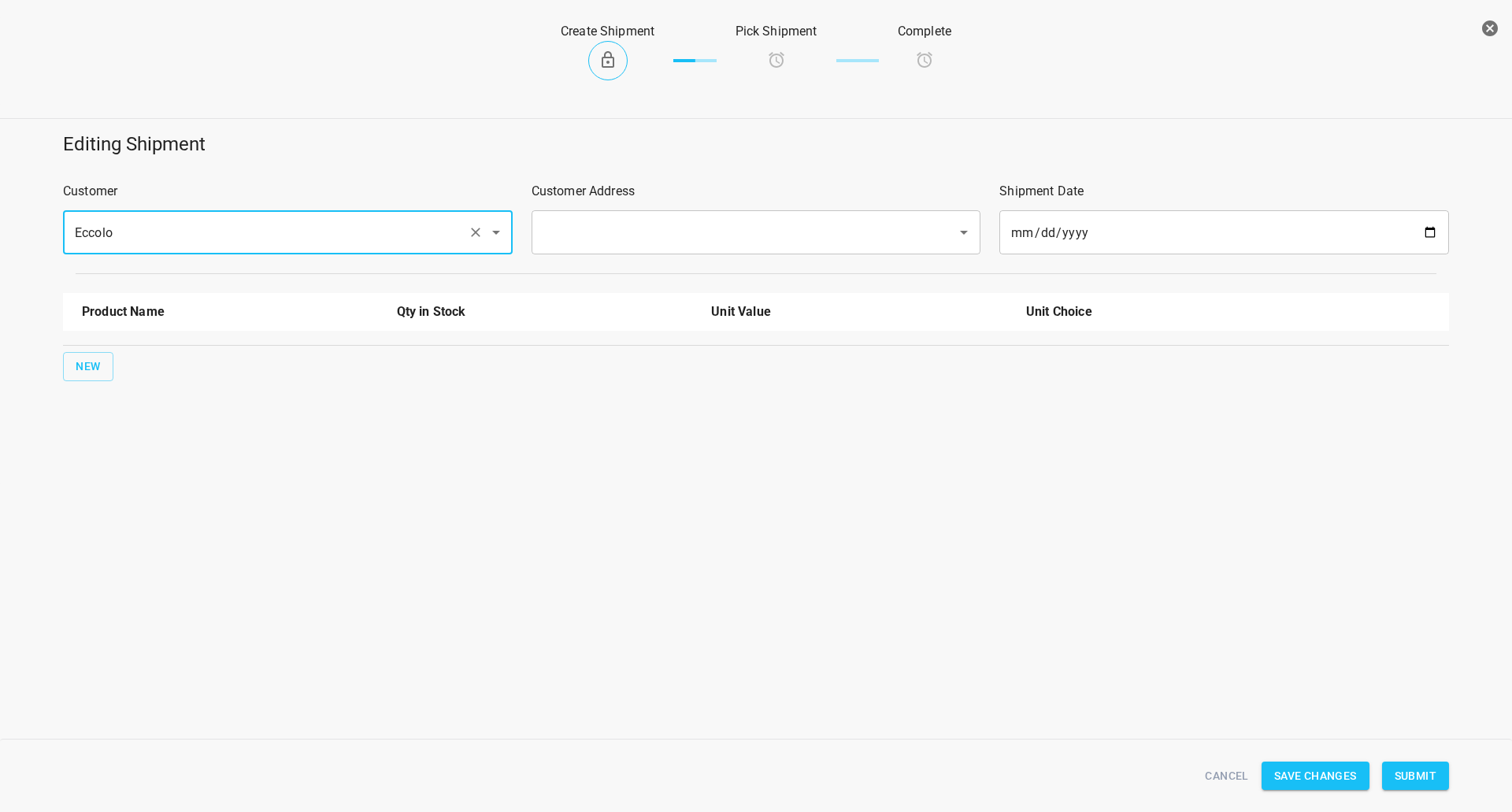
click at [563, 226] on input "text" at bounding box center [734, 231] width 391 height 30
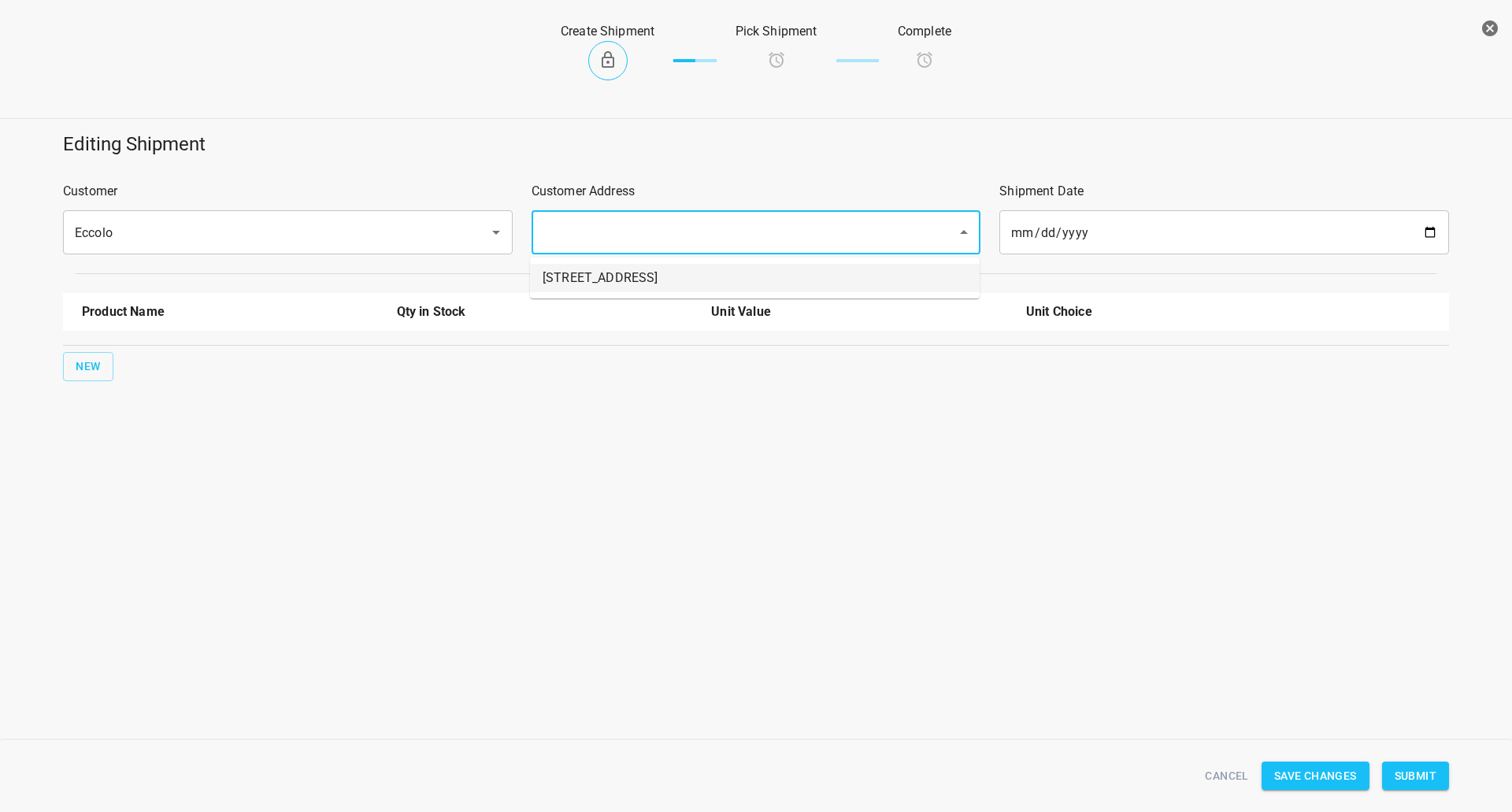
click at [573, 280] on li "612 Magnetic Dr. unit 610, North York, On M3J 2C4" at bounding box center [755, 278] width 449 height 29
type input "612 Magnetic Dr. unit 610, North York, On M3J 2C4"
click at [112, 360] on button "New" at bounding box center [88, 366] width 51 height 29
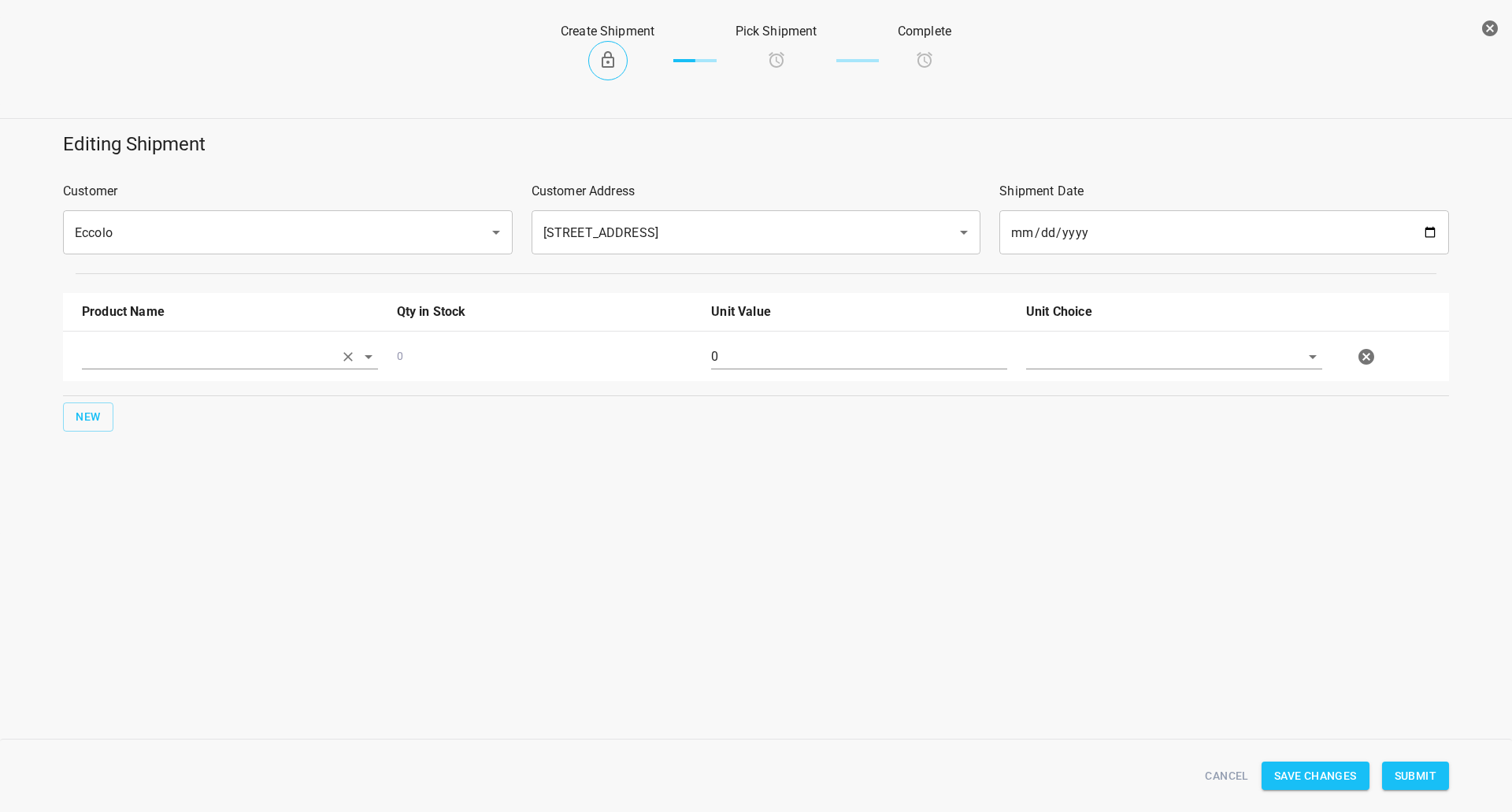
click at [141, 353] on input "text" at bounding box center [208, 357] width 252 height 25
click at [163, 452] on li "750ml Sparkling" at bounding box center [230, 450] width 296 height 29
type input "750ml Sparkling"
click at [772, 379] on div "0" at bounding box center [859, 362] width 315 height 56
click at [780, 364] on input "0" at bounding box center [860, 357] width 296 height 25
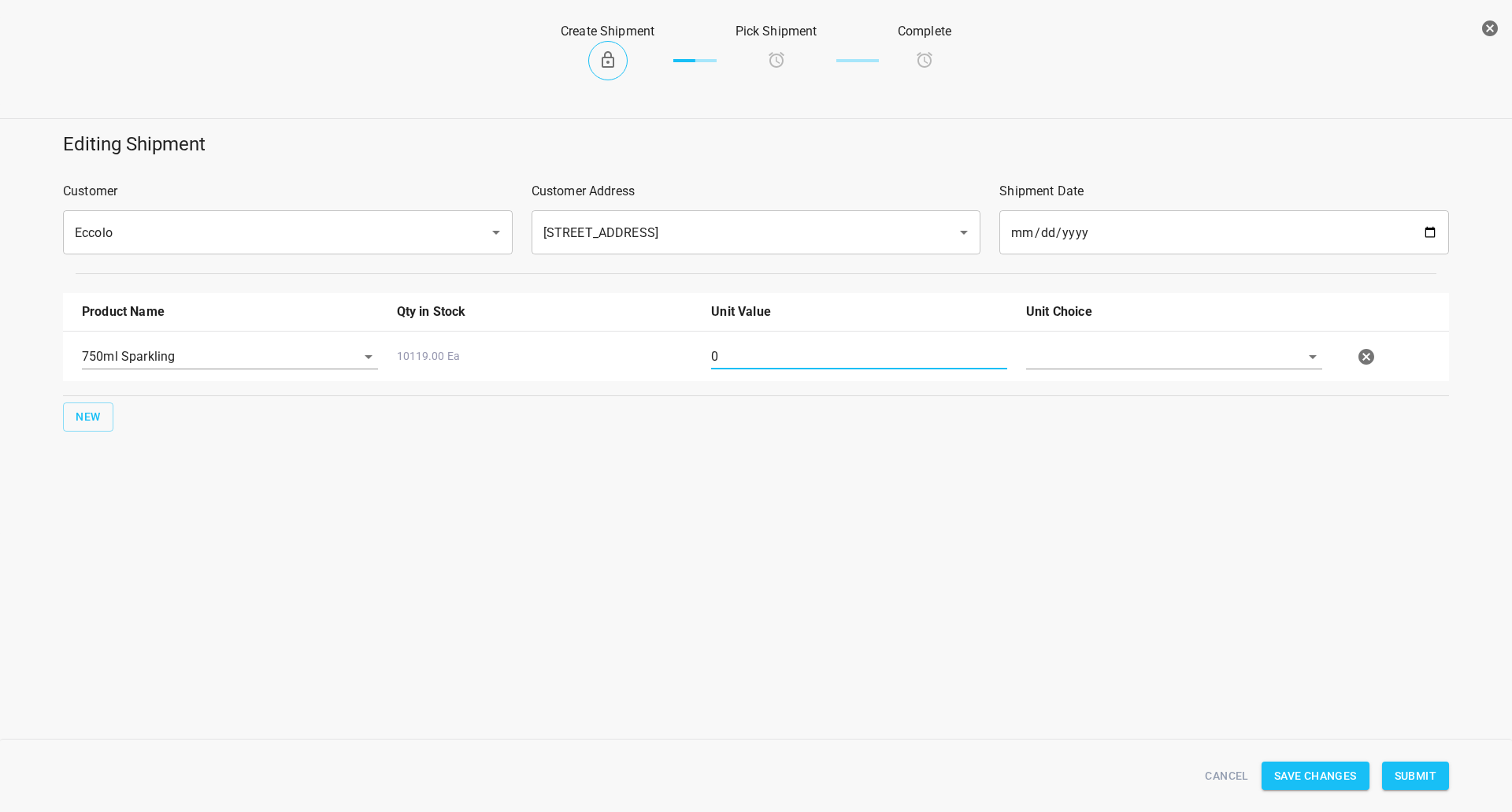
click at [782, 364] on input "0" at bounding box center [860, 357] width 296 height 25
type input "80"
drag, startPoint x: 1095, startPoint y: 337, endPoint x: 1081, endPoint y: 351, distance: 19.8
click at [1096, 337] on div at bounding box center [1173, 362] width 315 height 56
click at [1069, 359] on input "text" at bounding box center [1152, 357] width 252 height 25
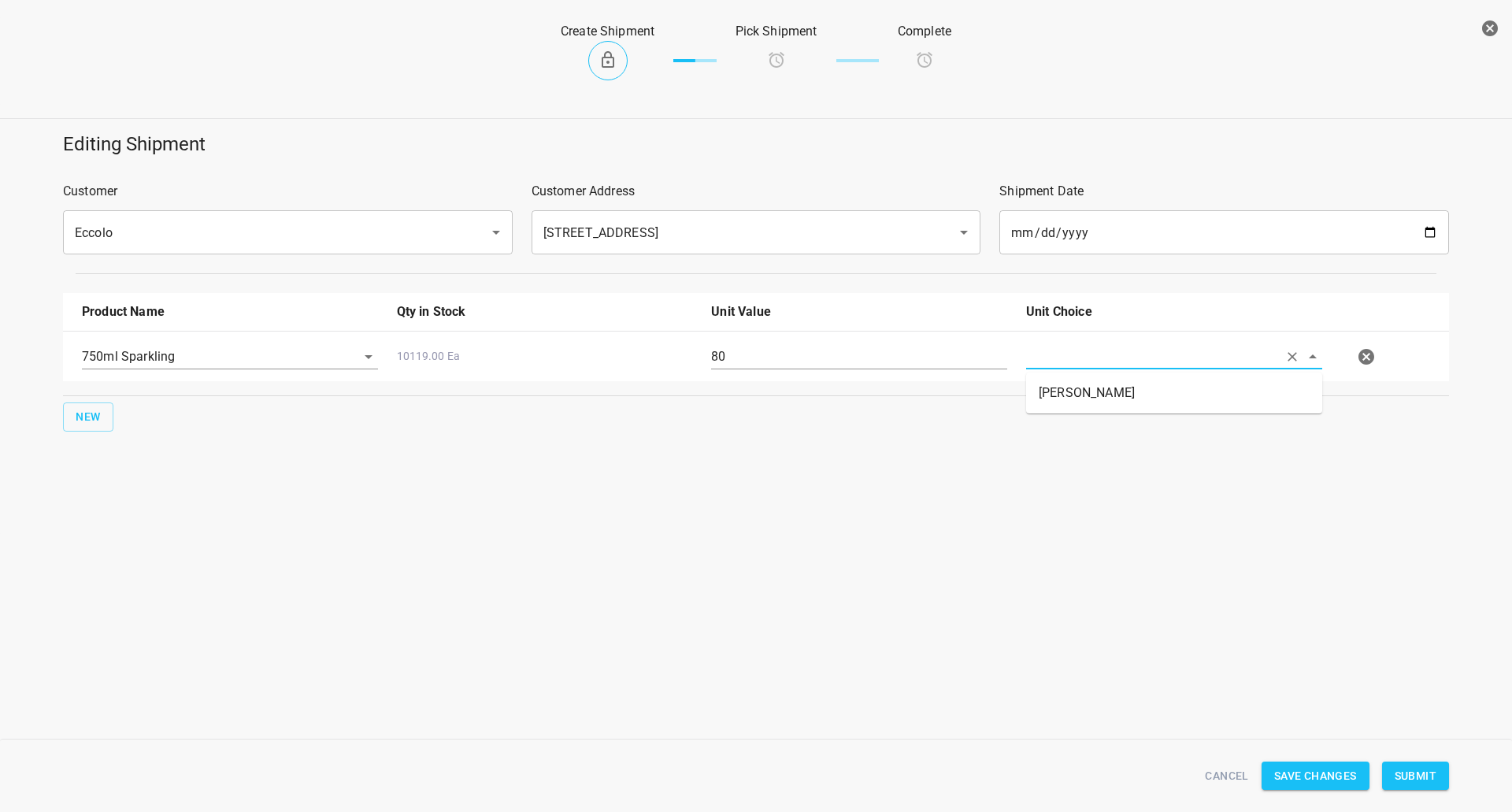
click at [1063, 387] on li "Eaches" at bounding box center [1174, 393] width 296 height 29
type input "Eaches"
click at [1416, 770] on span "Submit" at bounding box center [1416, 776] width 42 height 20
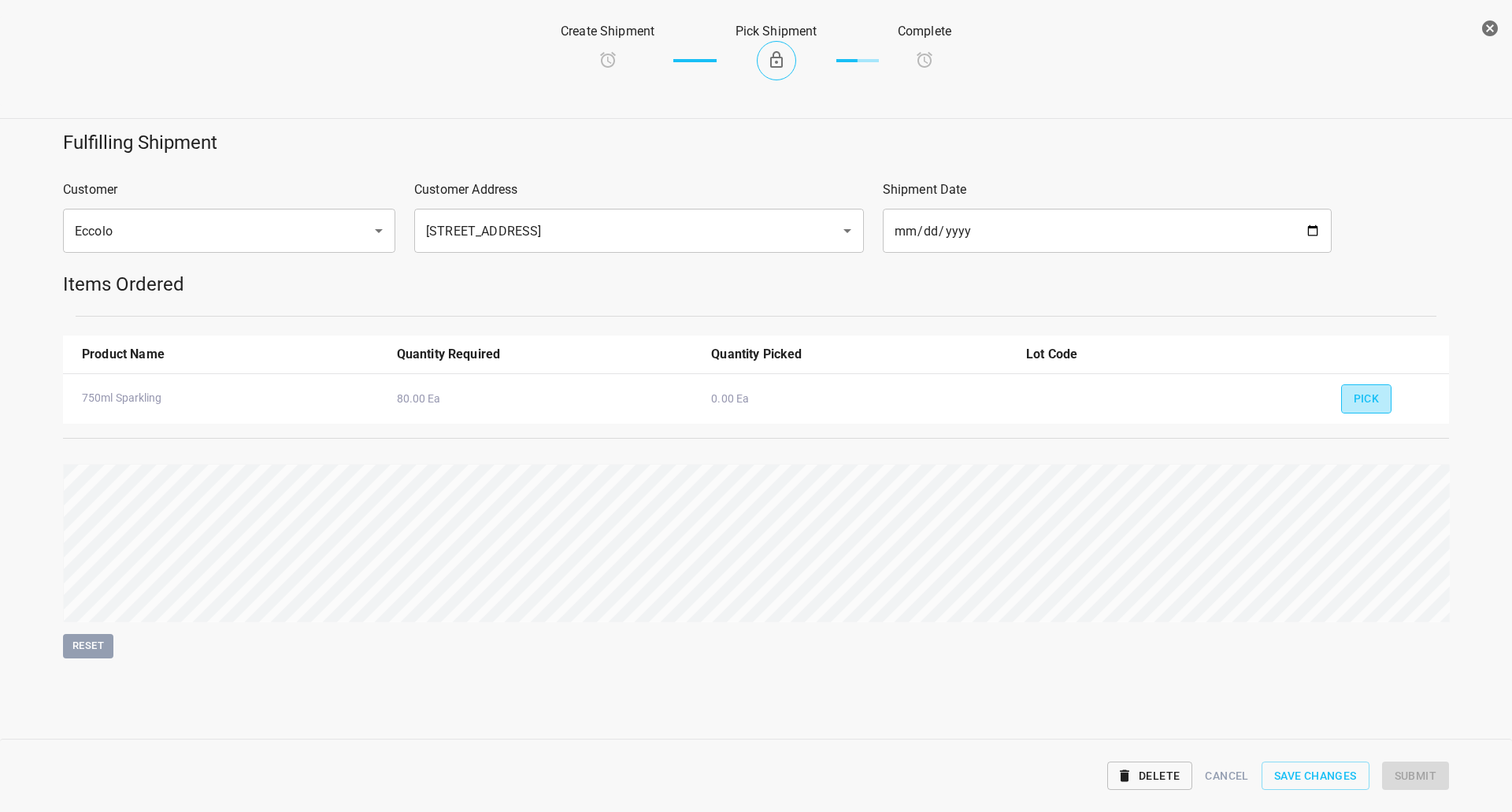
click at [1363, 405] on span "Pick" at bounding box center [1367, 399] width 26 height 20
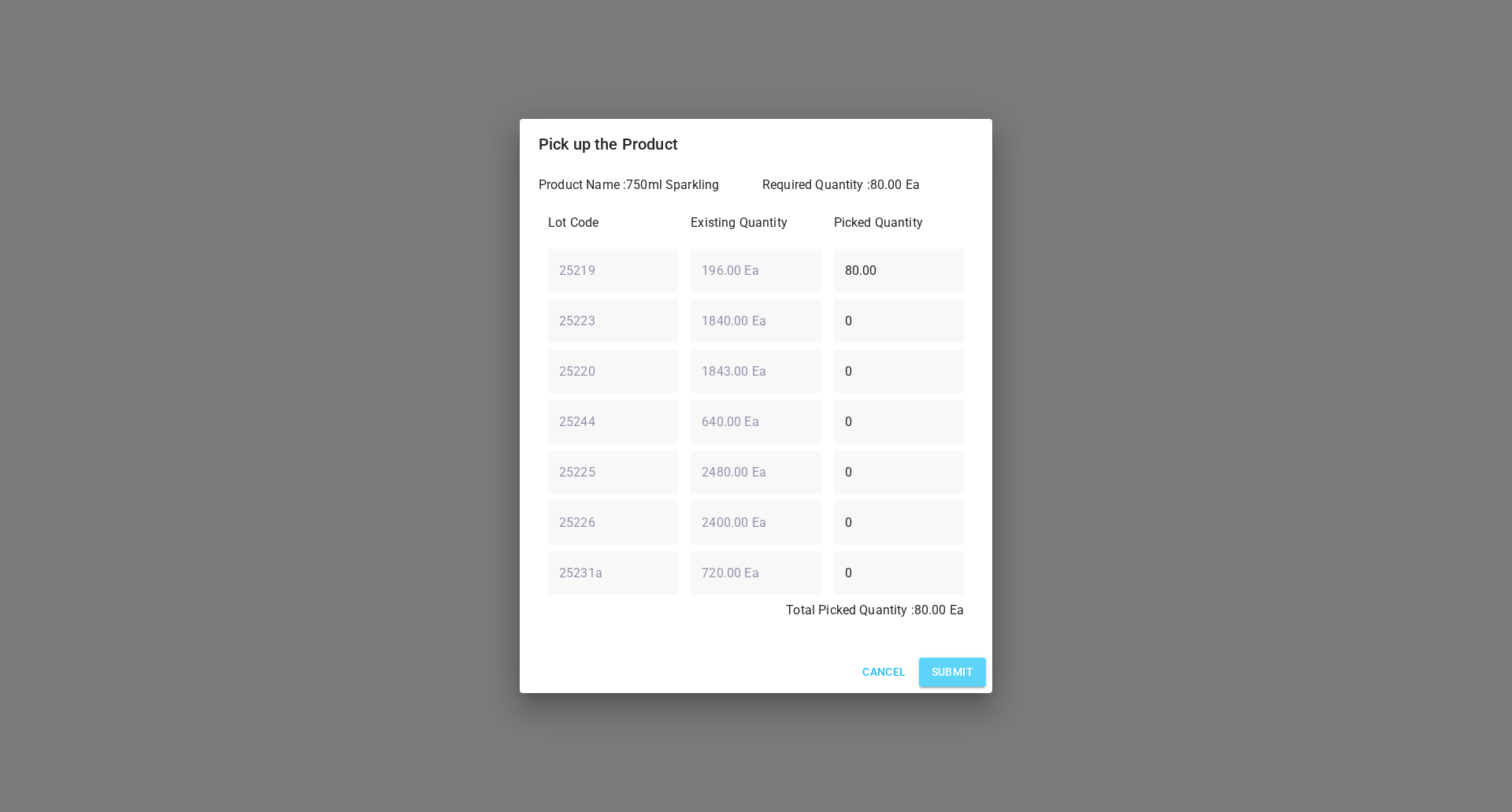
click at [941, 679] on span "Submit" at bounding box center [953, 672] width 42 height 20
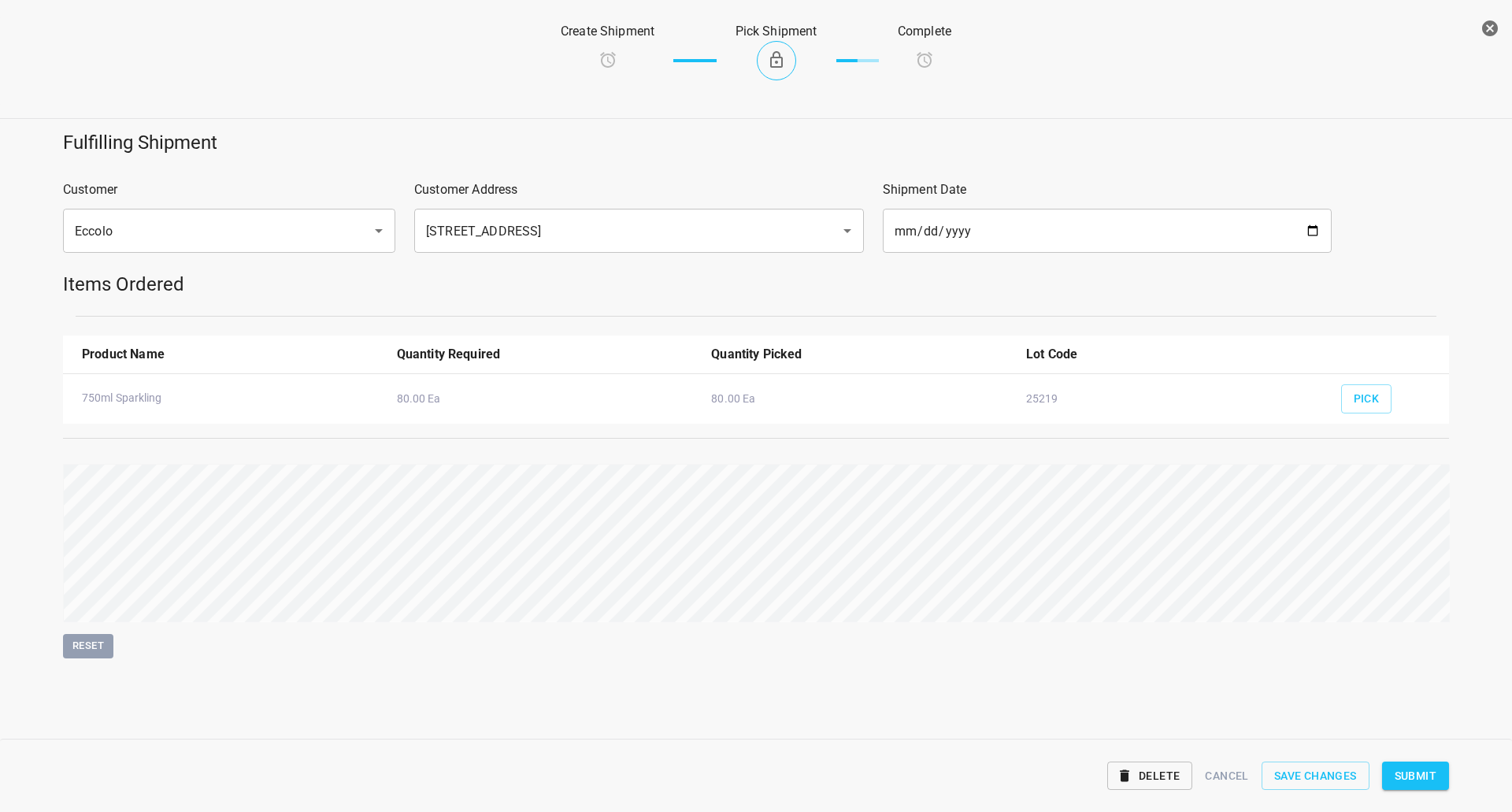
click at [1419, 785] on button "Submit" at bounding box center [1415, 776] width 67 height 29
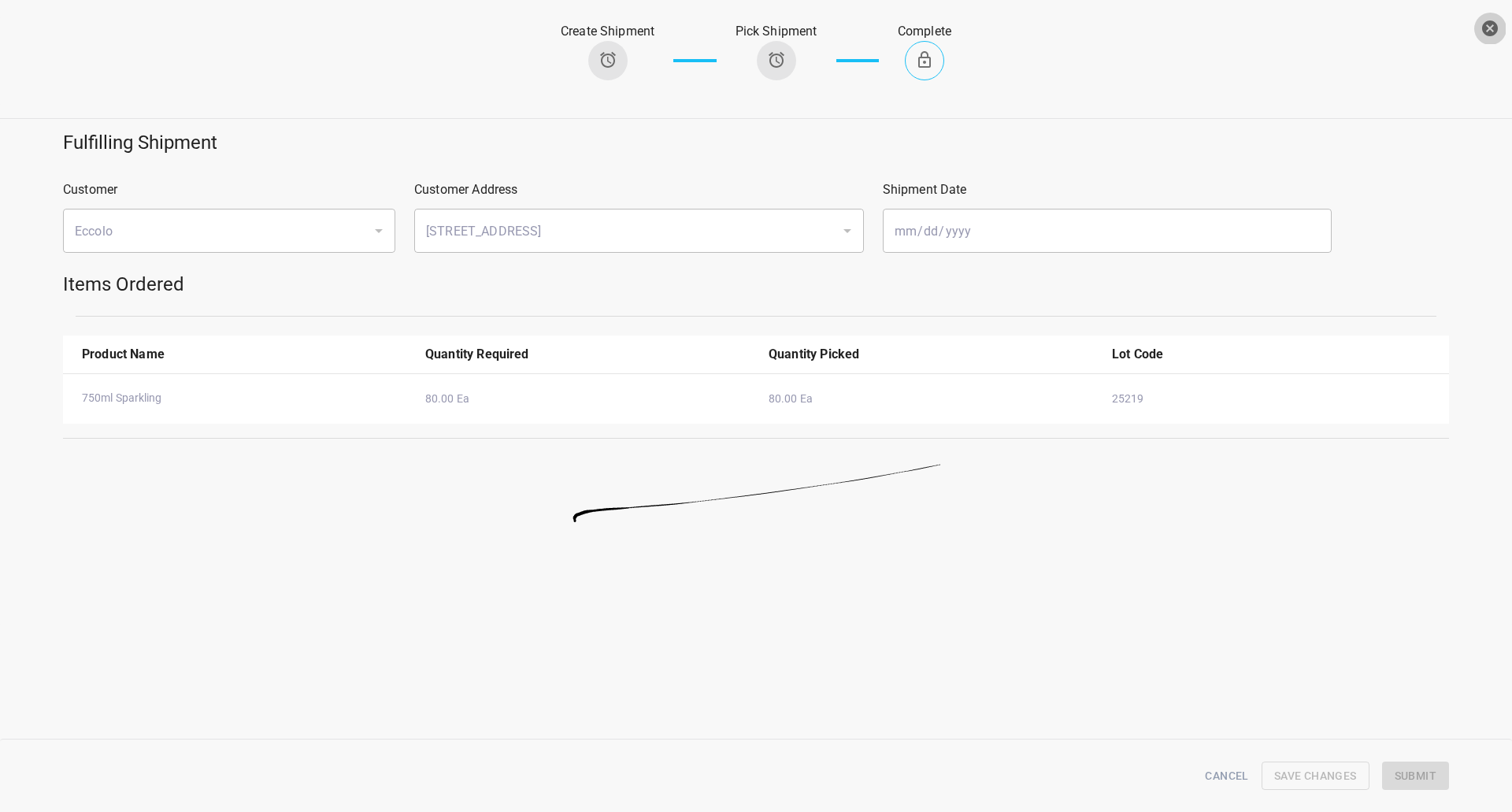
click at [1491, 29] on icon "button" at bounding box center [1490, 29] width 19 height 19
